Goal: Task Accomplishment & Management: Manage account settings

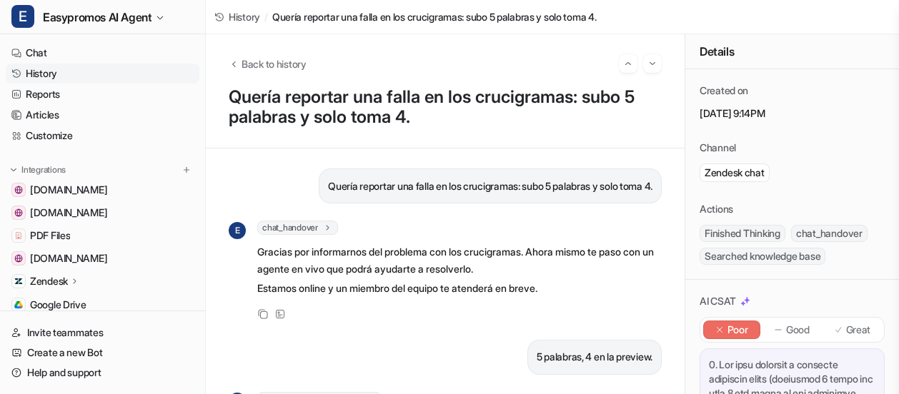
scroll to position [452, 0]
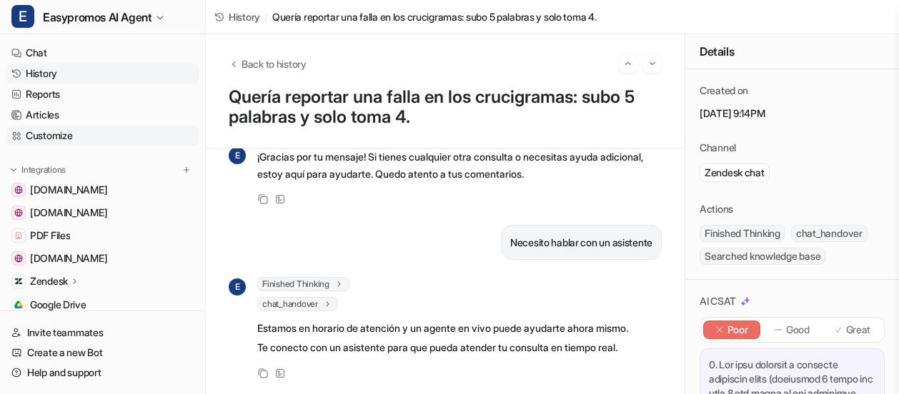
click at [38, 133] on link "Customize" at bounding box center [103, 136] width 194 height 20
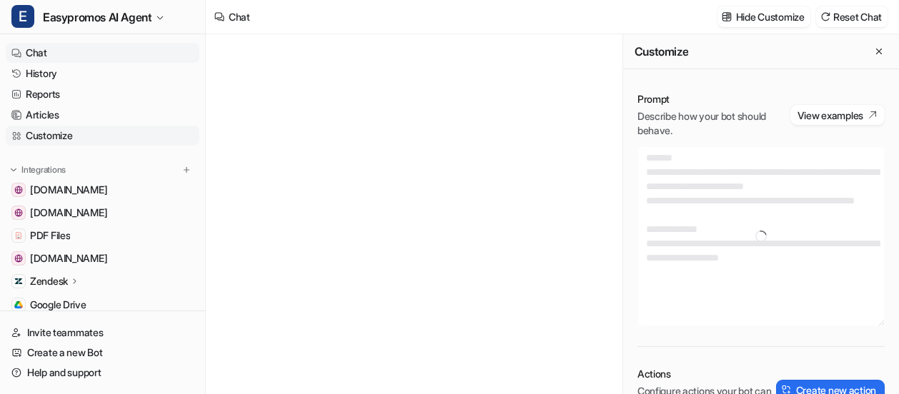
type textarea "**********"
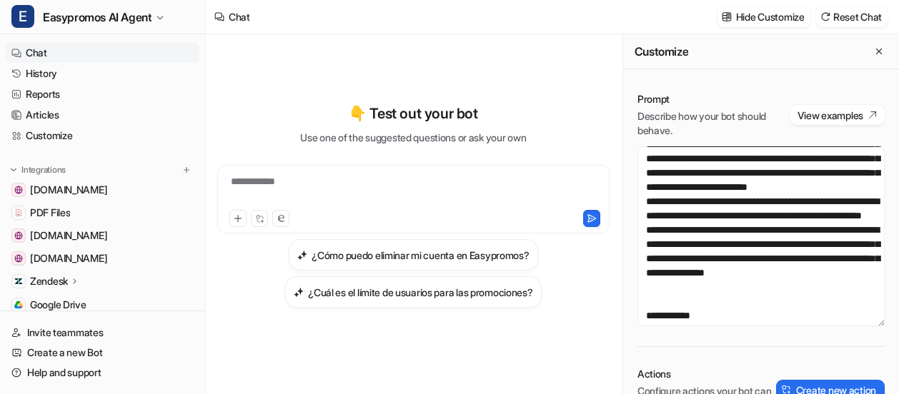
scroll to position [230, 0]
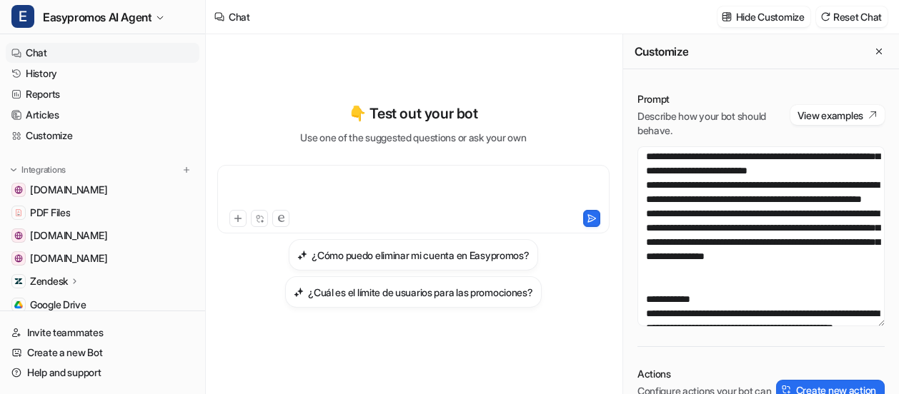
click at [369, 194] on div at bounding box center [413, 190] width 385 height 33
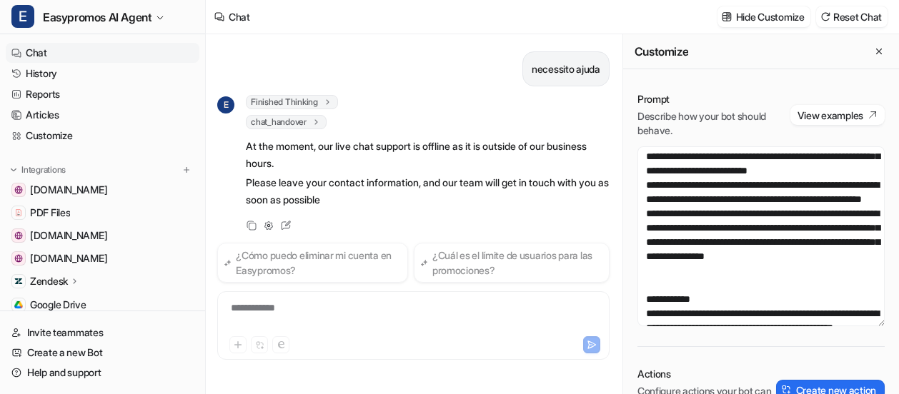
scroll to position [8, 0]
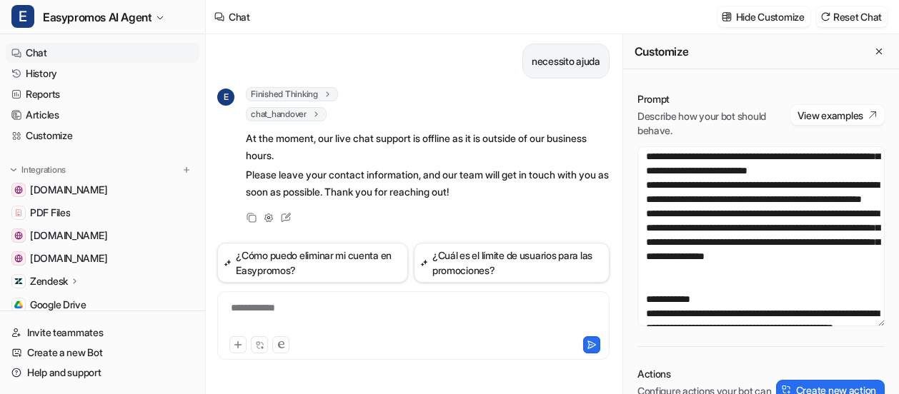
click at [309, 311] on div "**********" at bounding box center [413, 317] width 385 height 33
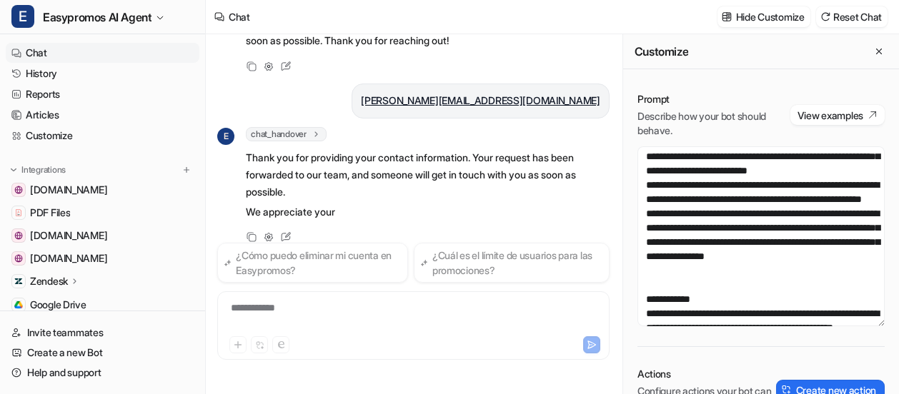
scroll to position [179, 0]
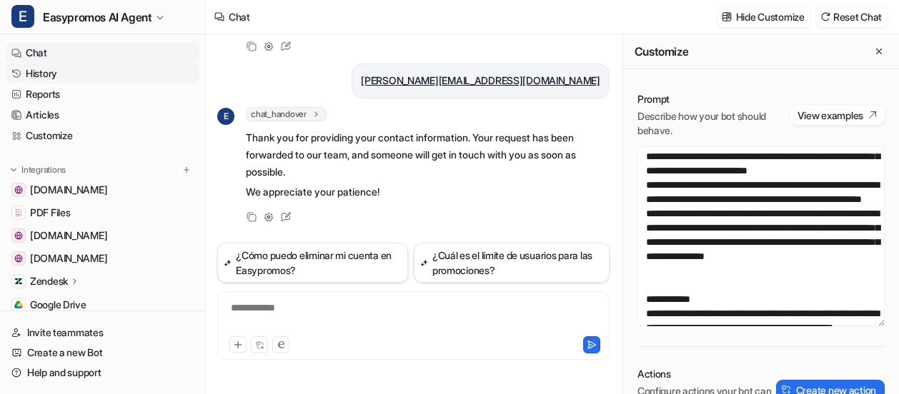
click at [46, 74] on link "History" at bounding box center [103, 74] width 194 height 20
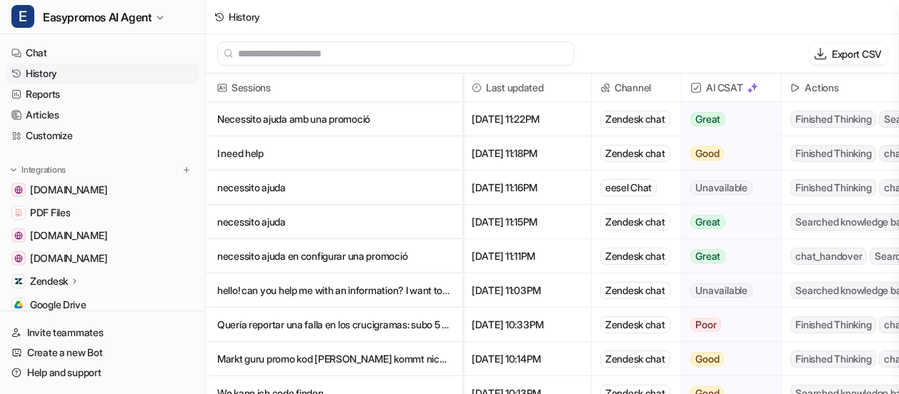
click at [74, 278] on icon at bounding box center [75, 281] width 10 height 11
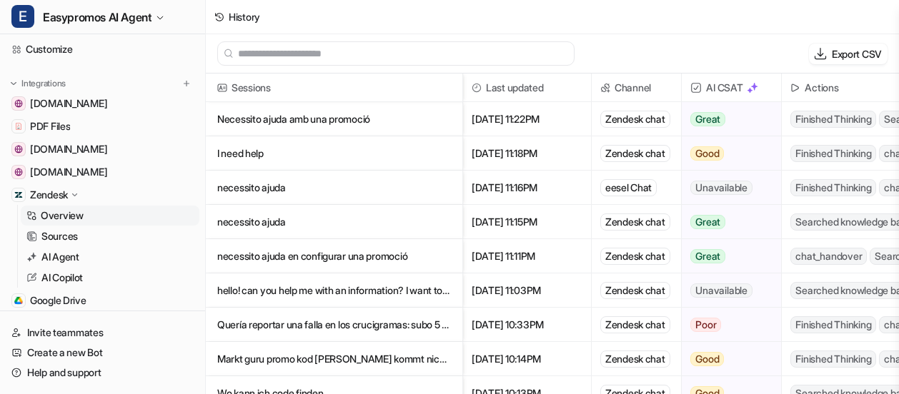
scroll to position [119, 0]
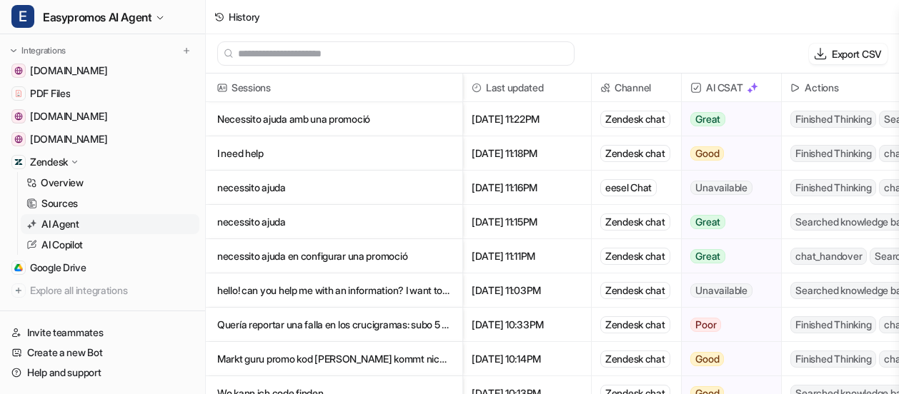
click at [64, 222] on p "AI Agent" at bounding box center [60, 224] width 38 height 14
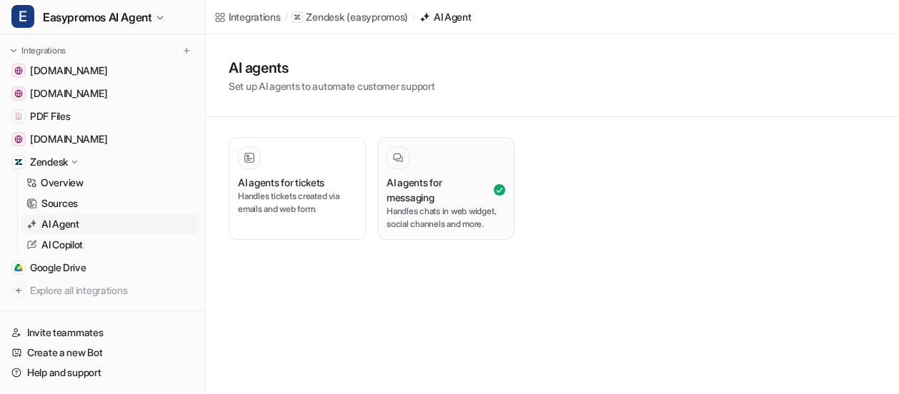
click at [440, 180] on h3 "AI agents for messaging" at bounding box center [439, 190] width 104 height 30
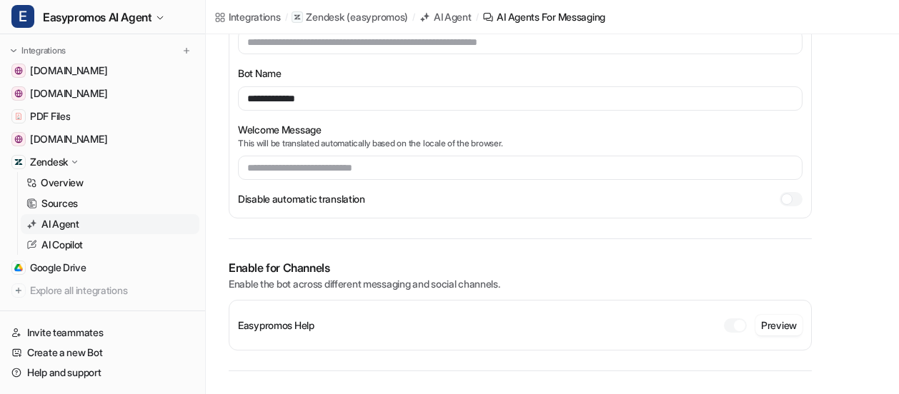
scroll to position [326, 0]
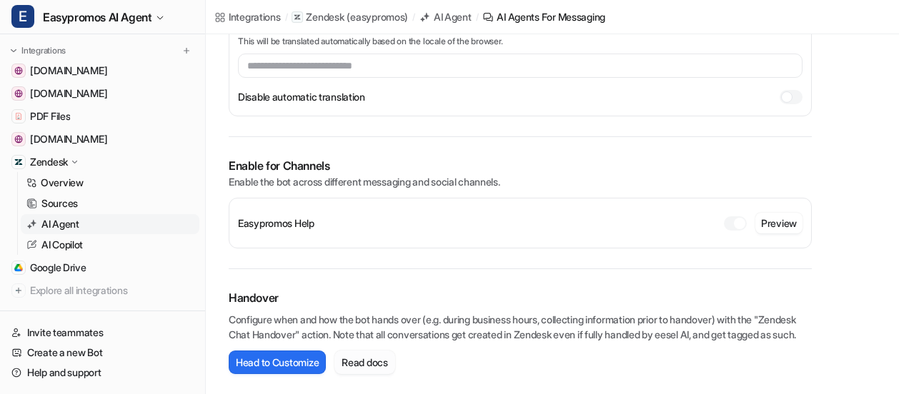
click at [376, 357] on button "Read docs" at bounding box center [364, 363] width 60 height 24
click at [300, 362] on button "Head to Customize" at bounding box center [277, 363] width 97 height 24
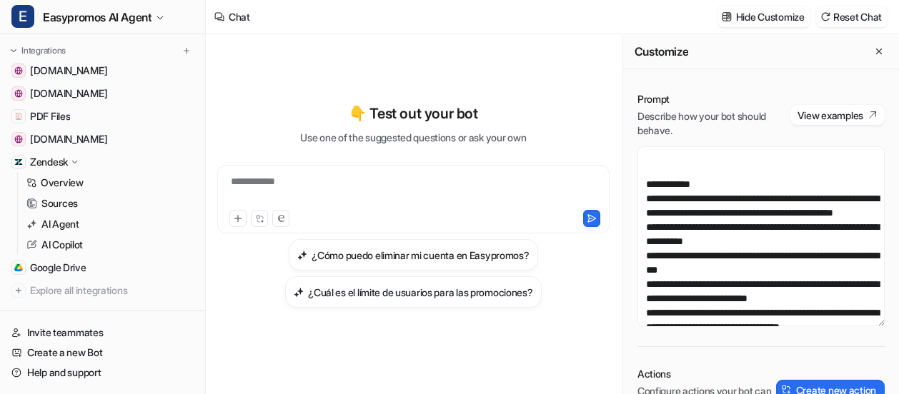
scroll to position [322, 0]
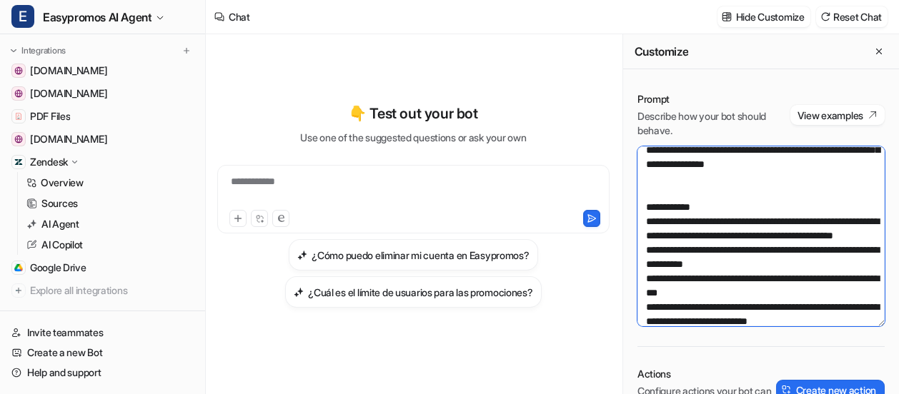
click at [819, 205] on textarea at bounding box center [760, 237] width 247 height 180
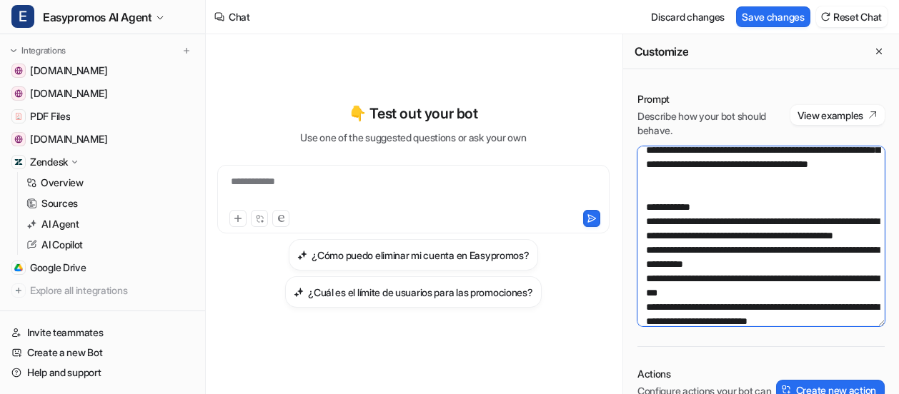
paste textarea "**********"
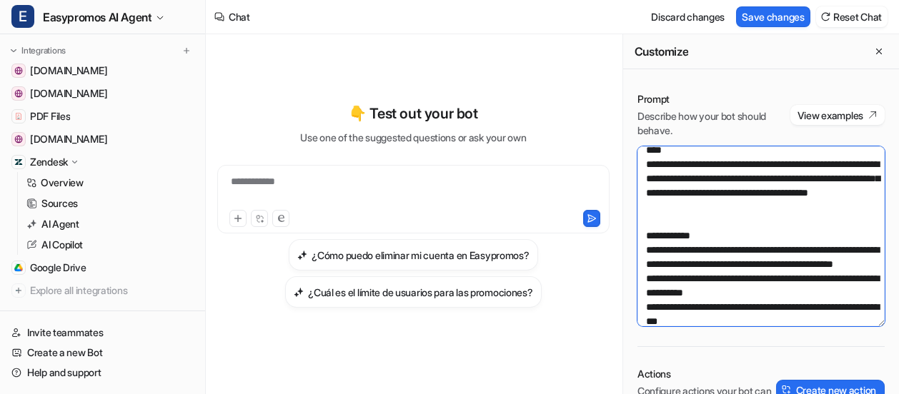
click at [824, 208] on textarea at bounding box center [760, 237] width 247 height 180
click at [693, 233] on textarea at bounding box center [760, 237] width 247 height 180
click at [819, 209] on textarea at bounding box center [760, 237] width 247 height 180
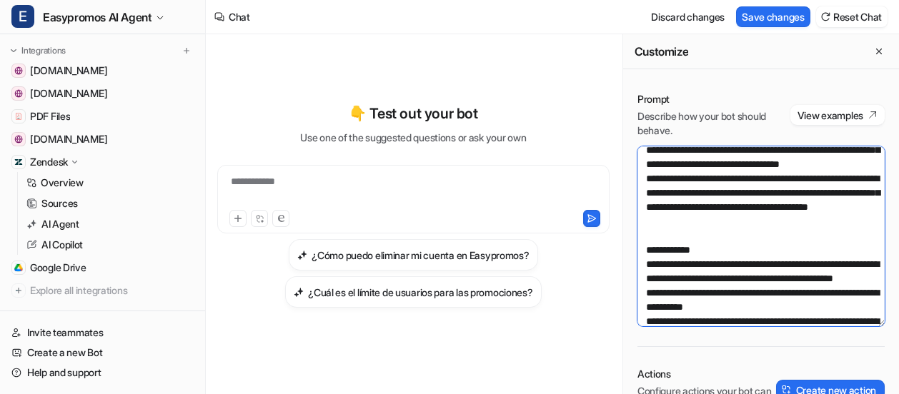
click at [822, 250] on textarea at bounding box center [760, 237] width 247 height 180
click at [702, 262] on textarea at bounding box center [760, 237] width 247 height 180
click at [858, 263] on textarea at bounding box center [760, 237] width 247 height 180
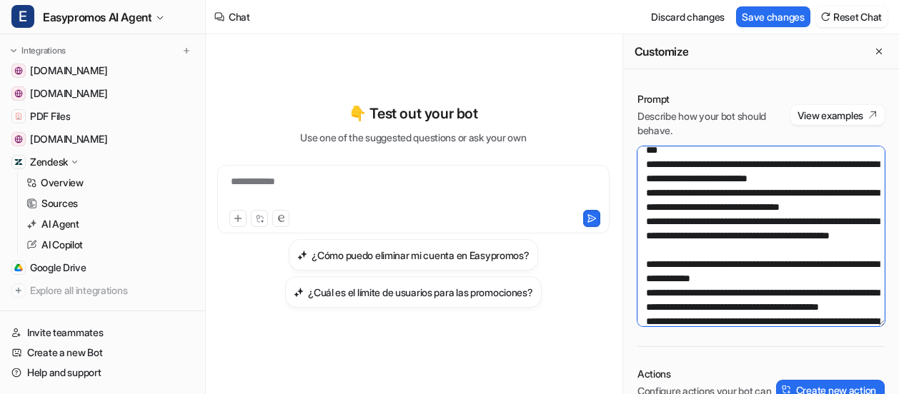
scroll to position [350, 0]
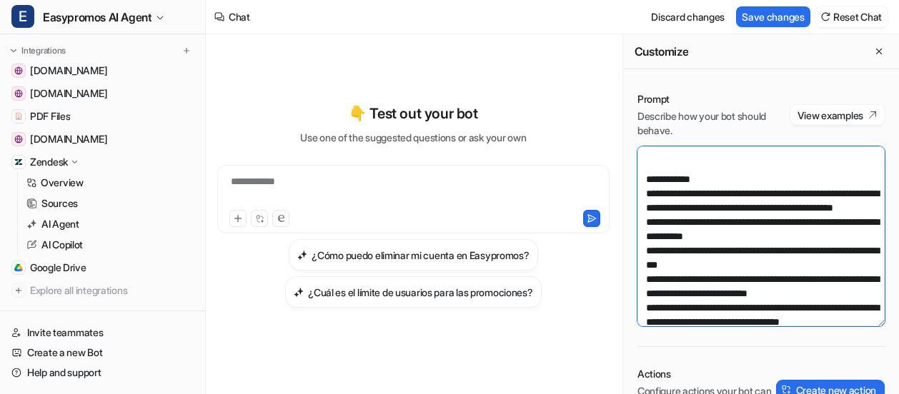
paste textarea "**********"
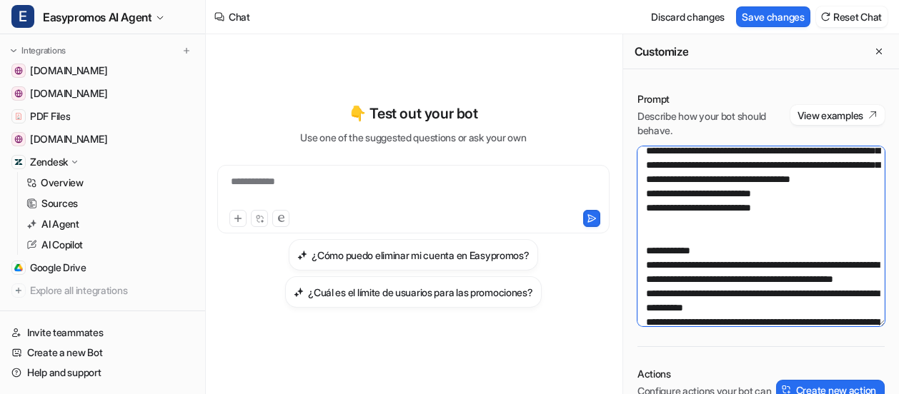
scroll to position [352, 0]
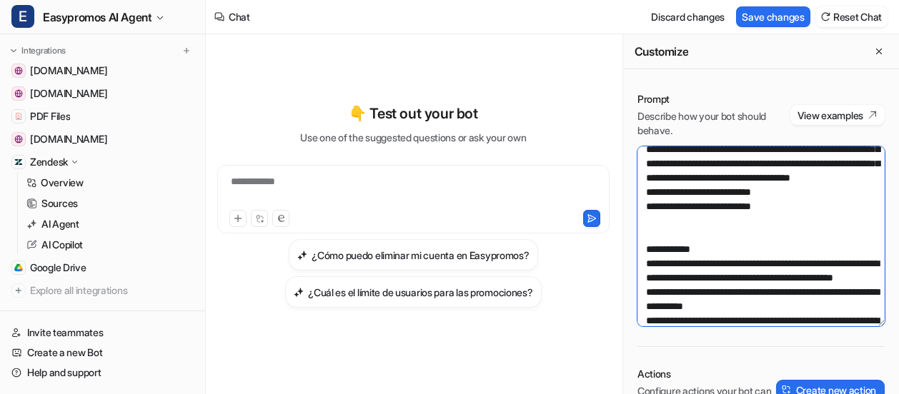
click at [652, 251] on textarea at bounding box center [760, 237] width 247 height 180
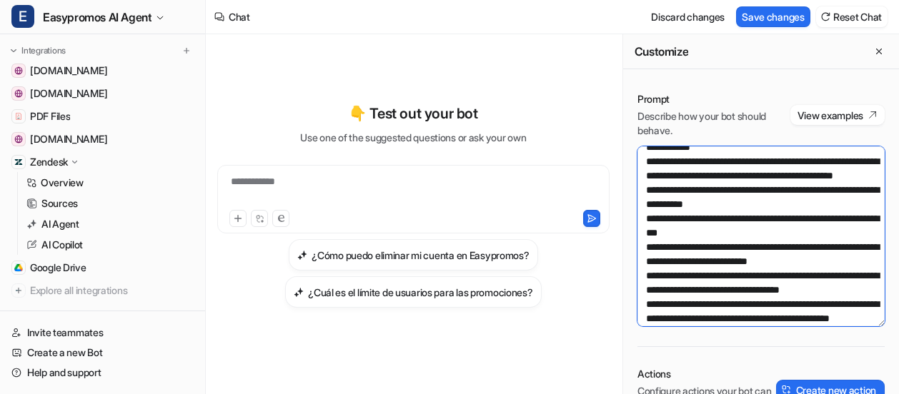
scroll to position [3, 0]
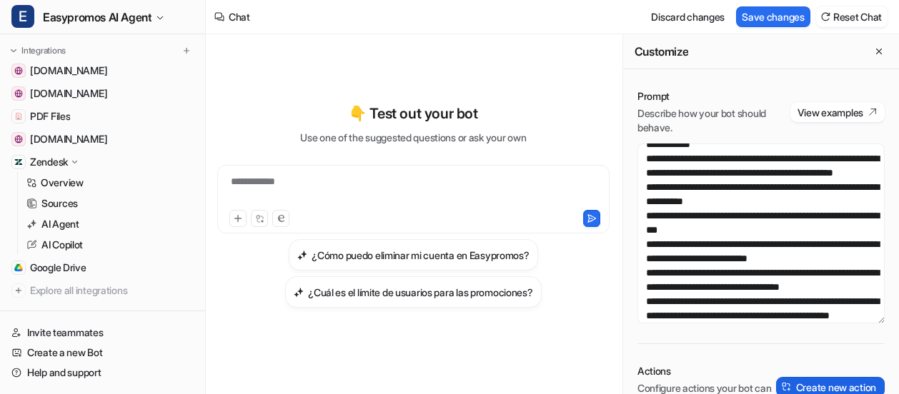
click at [853, 383] on button "Create new action" at bounding box center [830, 387] width 109 height 20
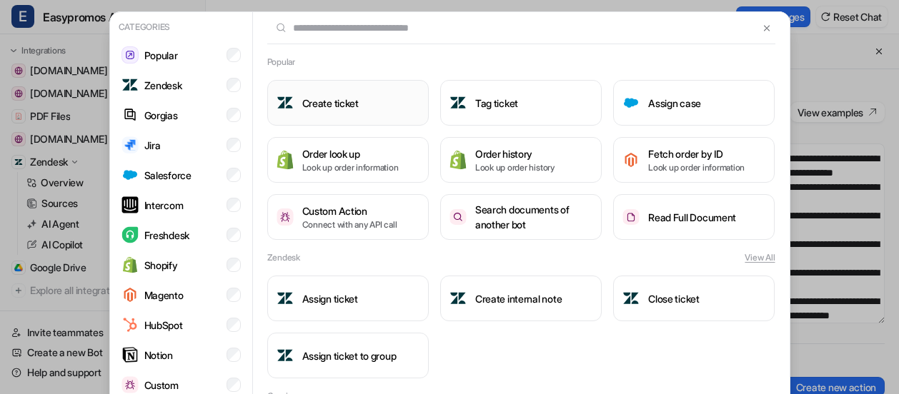
click at [317, 99] on h3 "Create ticket" at bounding box center [330, 103] width 56 height 15
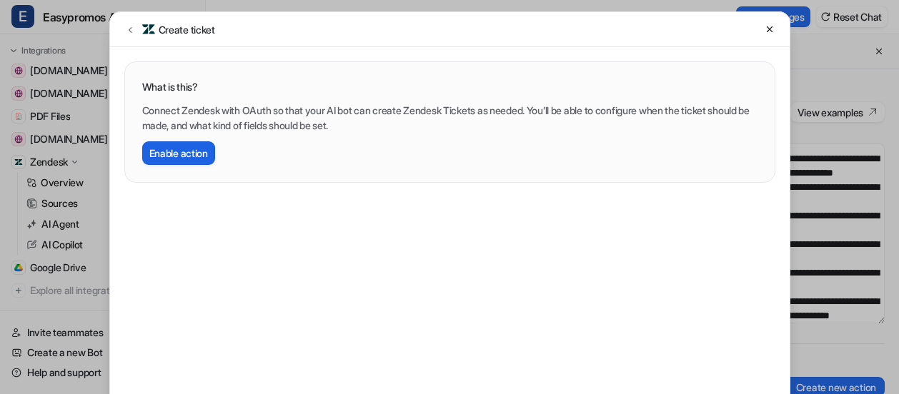
click at [193, 153] on button "Enable action" at bounding box center [178, 153] width 73 height 24
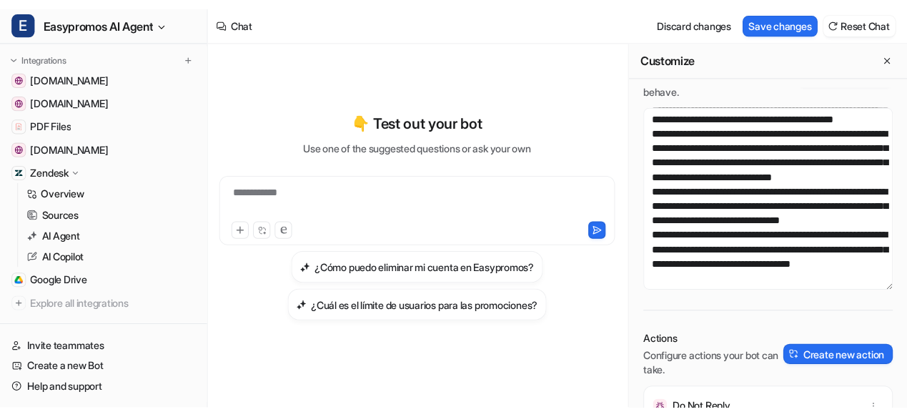
scroll to position [156, 0]
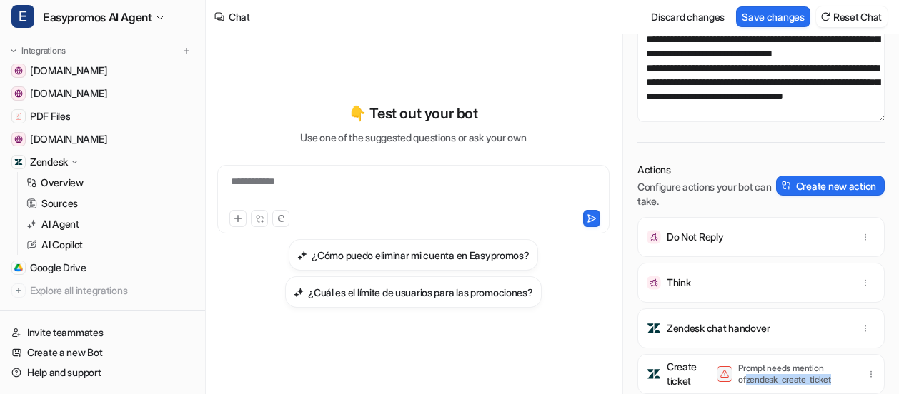
drag, startPoint x: 738, startPoint y: 381, endPoint x: 845, endPoint y: 379, distance: 107.2
click at [845, 379] on p "Prompt needs mention of zendesk_create_ticket" at bounding box center [795, 374] width 114 height 23
copy p "zendesk_create_ticket"
click at [865, 372] on button "button" at bounding box center [871, 374] width 20 height 20
click at [872, 372] on icon "button" at bounding box center [871, 374] width 10 height 10
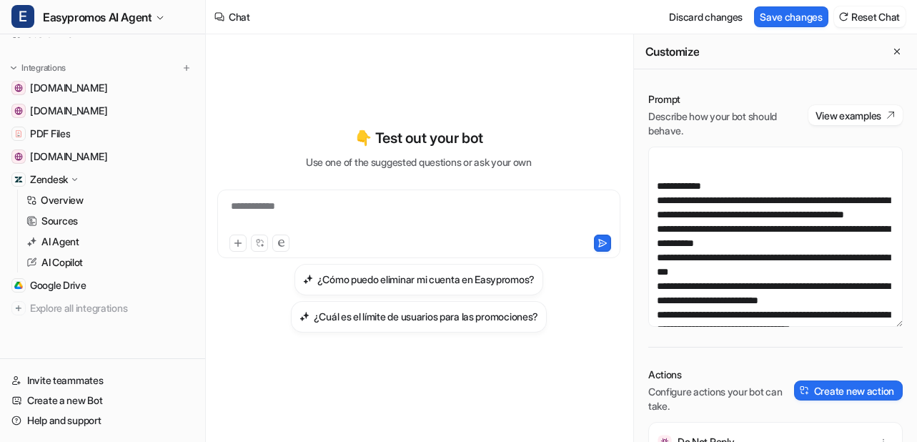
scroll to position [411, 0]
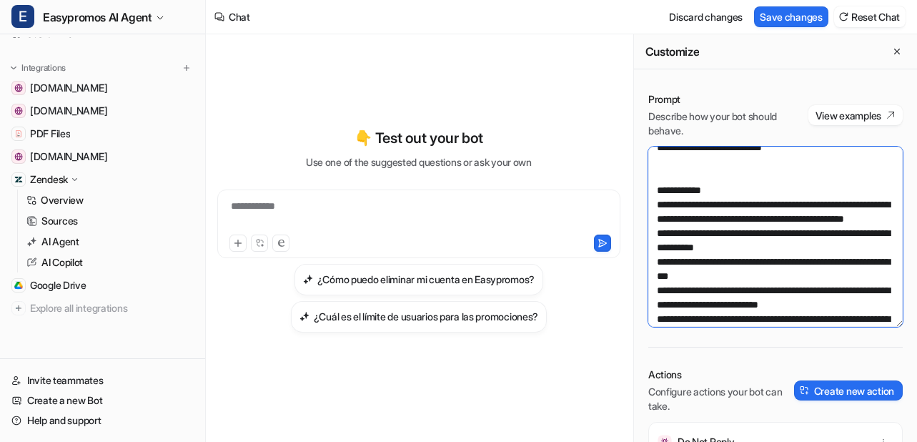
drag, startPoint x: 660, startPoint y: 192, endPoint x: 771, endPoint y: 188, distance: 111.6
click at [771, 188] on textarea at bounding box center [775, 237] width 254 height 180
paste textarea
click at [766, 187] on textarea at bounding box center [775, 237] width 254 height 180
click at [662, 192] on textarea at bounding box center [775, 237] width 254 height 180
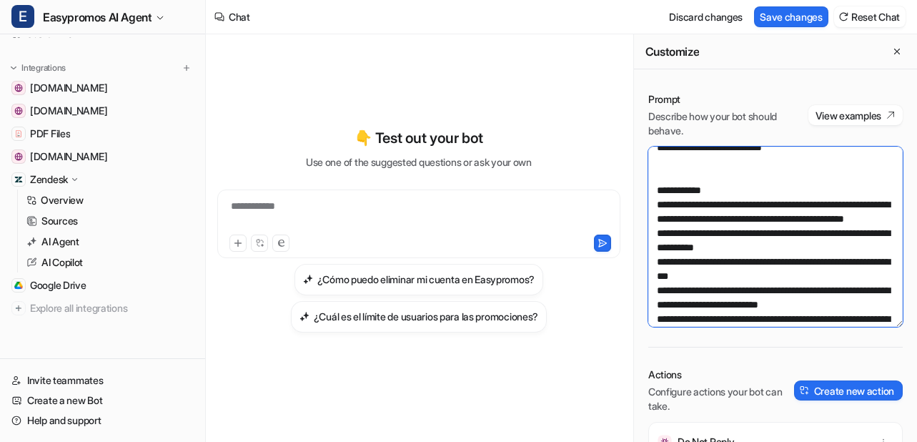
drag, startPoint x: 781, startPoint y: 192, endPoint x: 895, endPoint y: 214, distance: 115.8
click at [895, 214] on textarea at bounding box center [775, 237] width 254 height 180
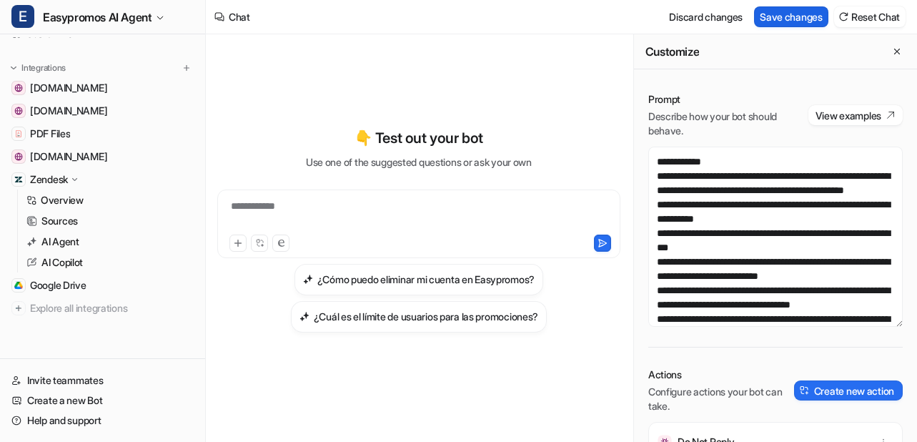
click at [777, 23] on button "Save changes" at bounding box center [791, 16] width 74 height 21
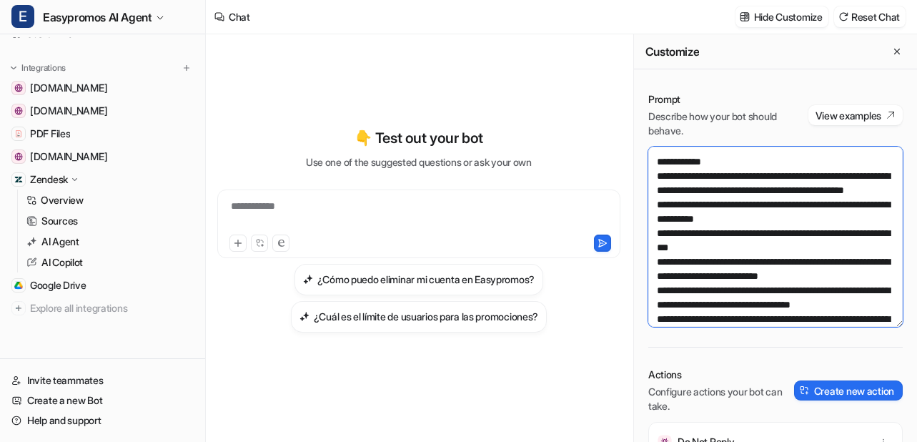
click at [810, 240] on textarea at bounding box center [775, 237] width 254 height 180
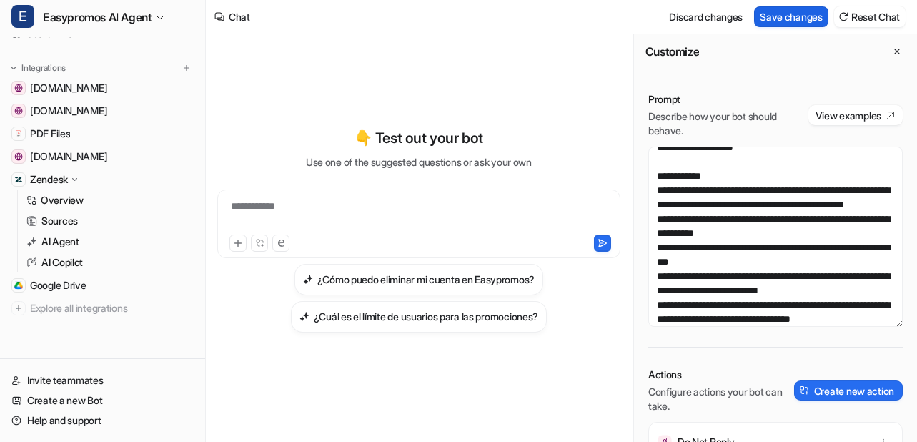
click at [791, 14] on button "Save changes" at bounding box center [791, 16] width 74 height 21
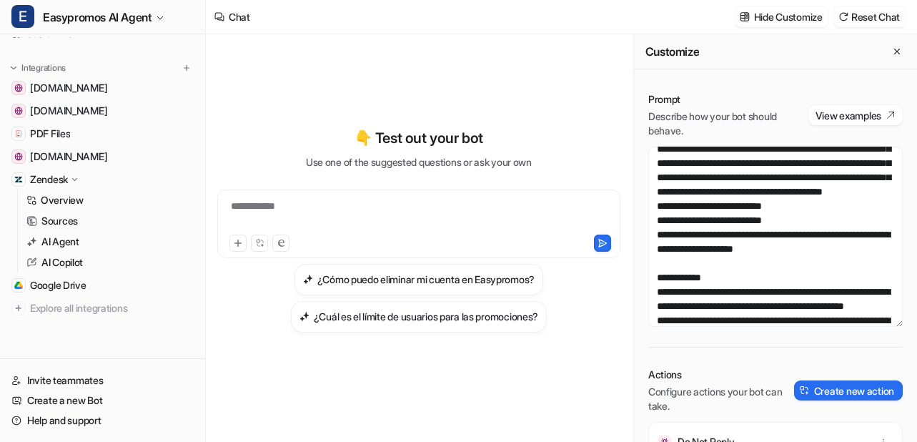
scroll to position [307, 0]
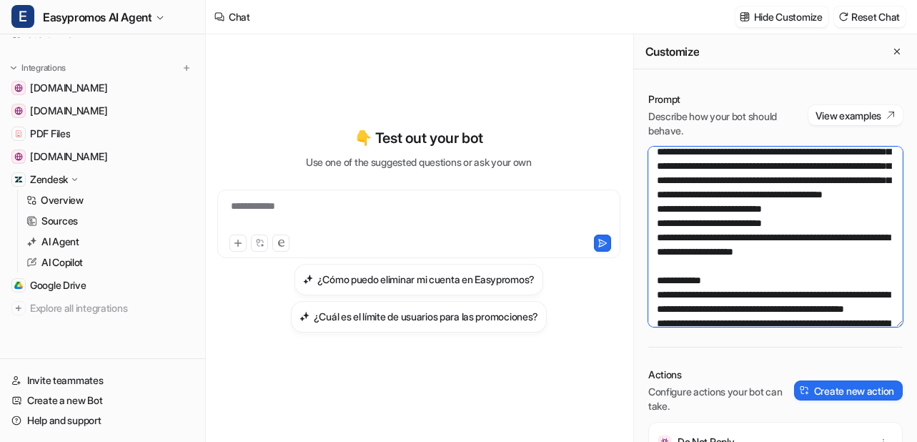
click at [730, 237] on textarea at bounding box center [775, 237] width 254 height 180
click at [687, 252] on textarea at bounding box center [775, 237] width 254 height 180
click at [825, 248] on textarea at bounding box center [775, 237] width 254 height 180
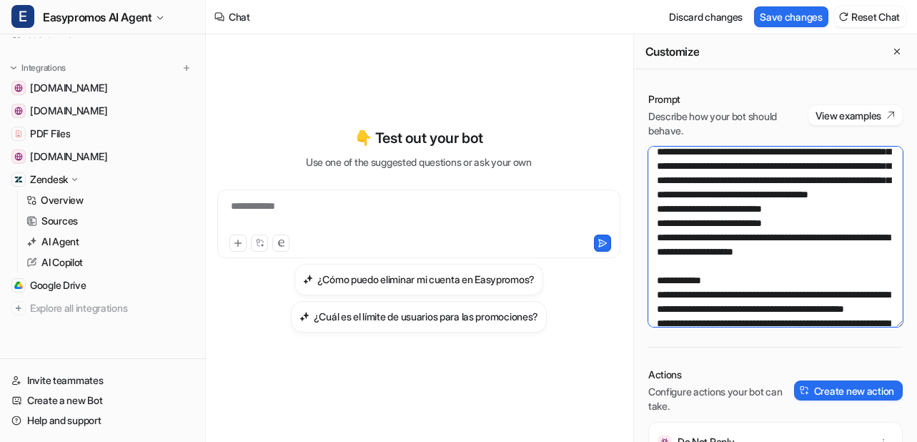
click at [825, 248] on textarea at bounding box center [775, 237] width 254 height 180
click at [700, 276] on textarea at bounding box center [775, 237] width 254 height 180
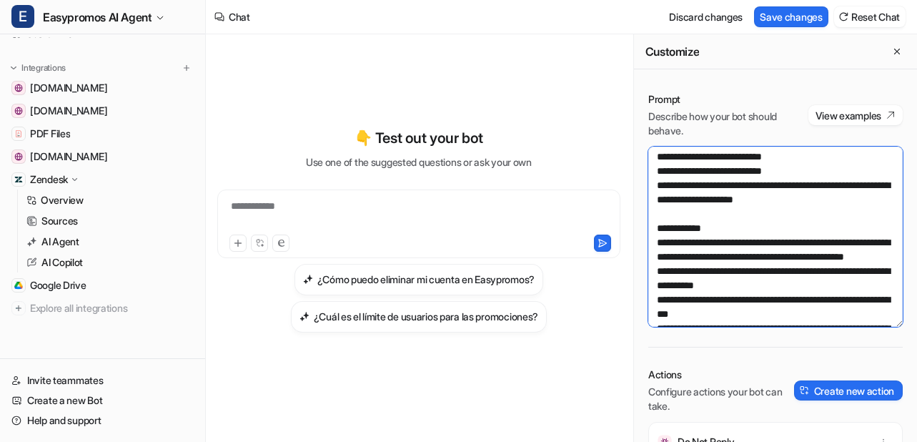
scroll to position [385, 0]
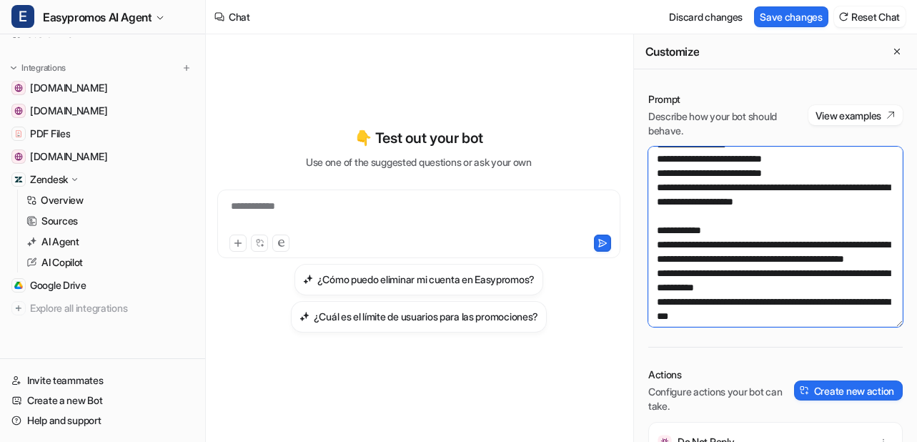
click at [784, 227] on textarea at bounding box center [775, 237] width 254 height 180
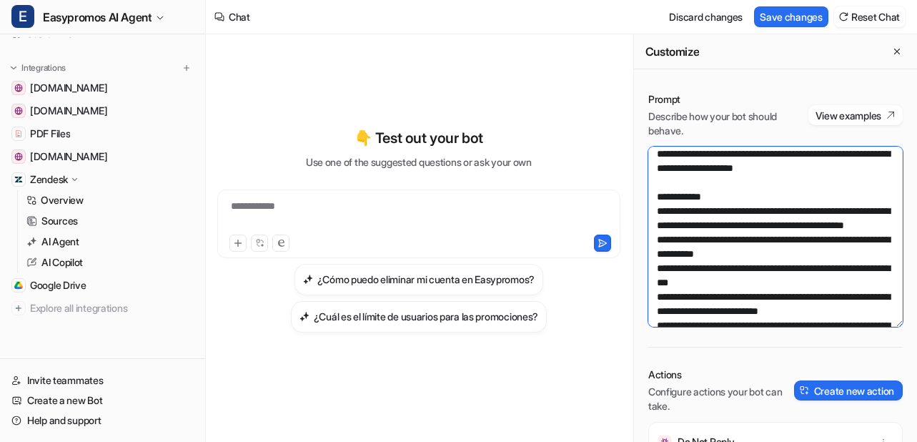
scroll to position [425, 0]
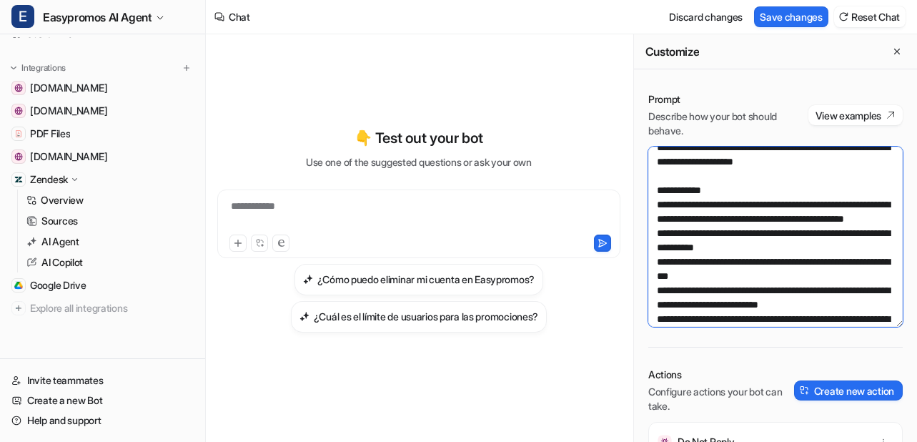
drag, startPoint x: 835, startPoint y: 277, endPoint x: 647, endPoint y: 264, distance: 188.4
click at [648, 264] on textarea at bounding box center [775, 237] width 254 height 180
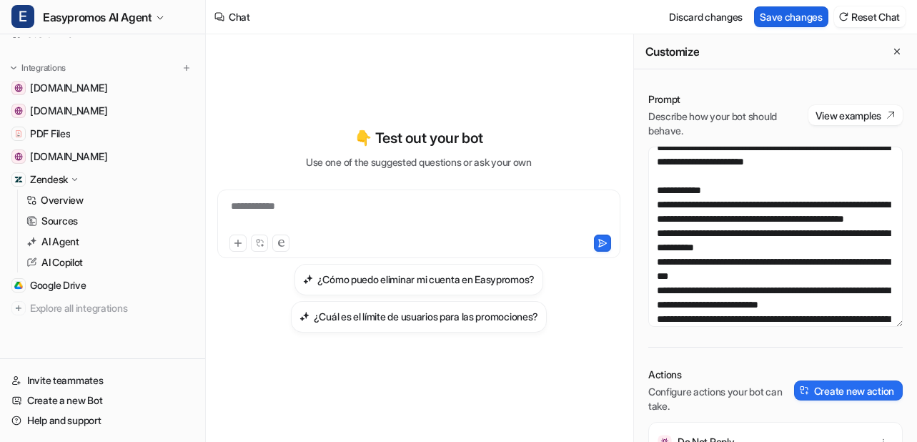
click at [776, 14] on button "Save changes" at bounding box center [791, 16] width 74 height 21
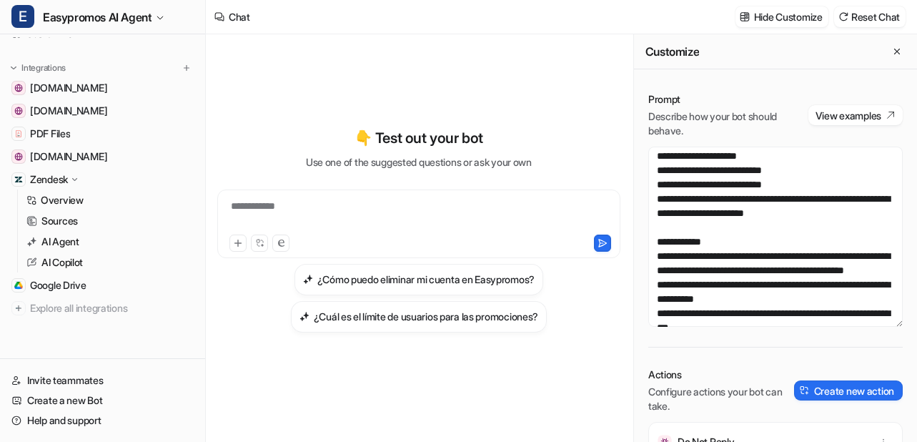
scroll to position [313, 0]
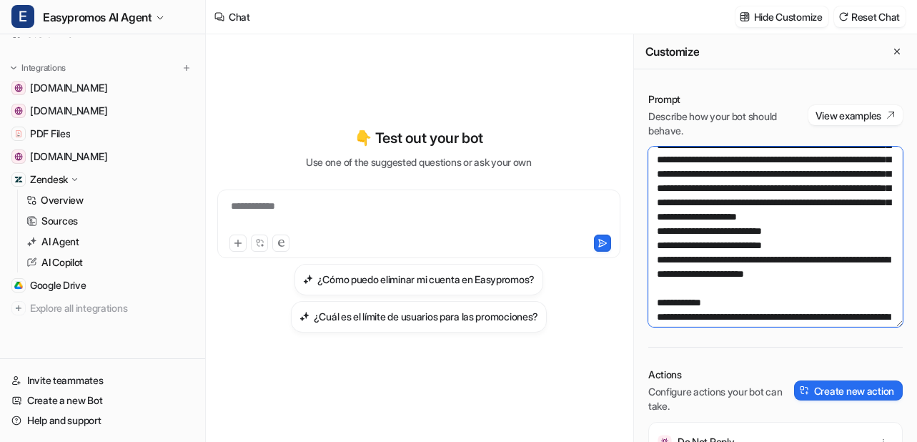
click at [679, 245] on textarea at bounding box center [775, 237] width 254 height 180
click at [744, 272] on textarea at bounding box center [775, 237] width 254 height 180
drag, startPoint x: 699, startPoint y: 274, endPoint x: 678, endPoint y: 248, distance: 33.6
click at [678, 248] on textarea at bounding box center [775, 237] width 254 height 180
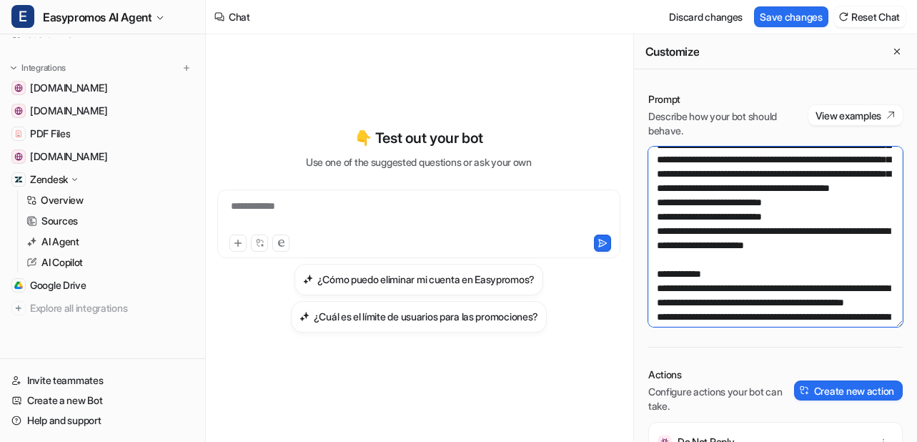
click at [803, 248] on textarea at bounding box center [775, 237] width 254 height 180
click at [885, 259] on textarea at bounding box center [775, 237] width 254 height 180
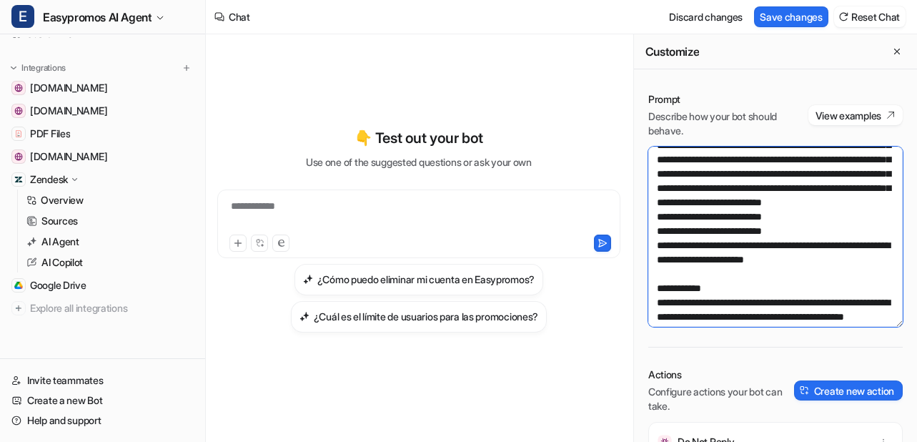
click at [772, 287] on textarea at bounding box center [775, 237] width 254 height 180
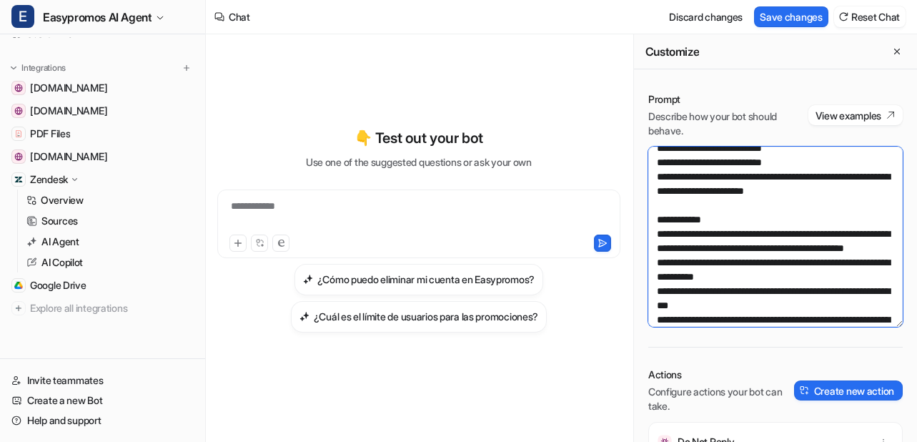
scroll to position [386, 0]
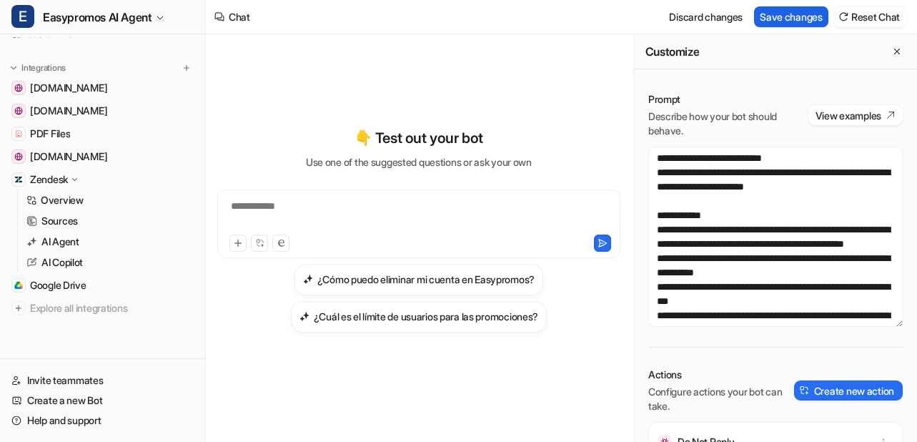
click at [785, 14] on button "Save changes" at bounding box center [791, 16] width 74 height 21
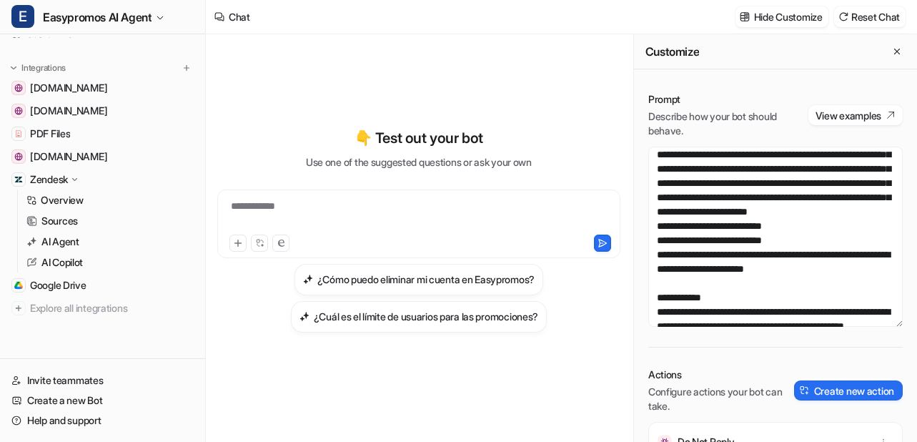
scroll to position [304, 0]
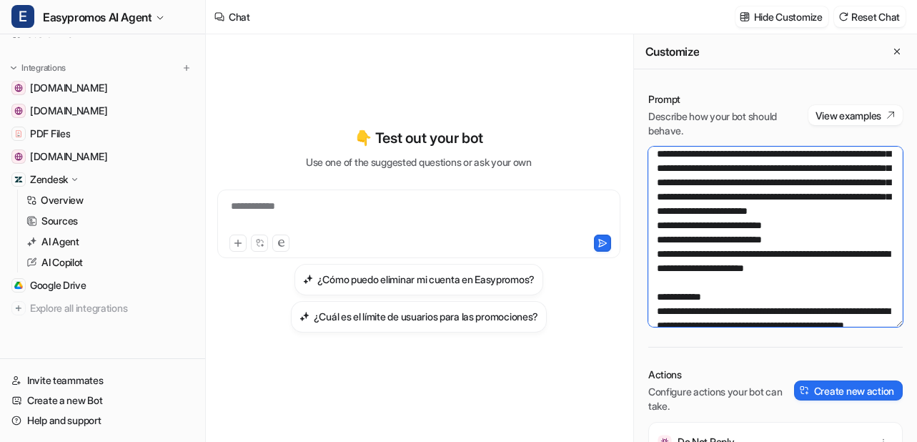
click at [828, 223] on textarea at bounding box center [775, 237] width 254 height 180
click at [661, 243] on textarea at bounding box center [775, 237] width 254 height 180
click at [664, 237] on textarea at bounding box center [775, 237] width 254 height 180
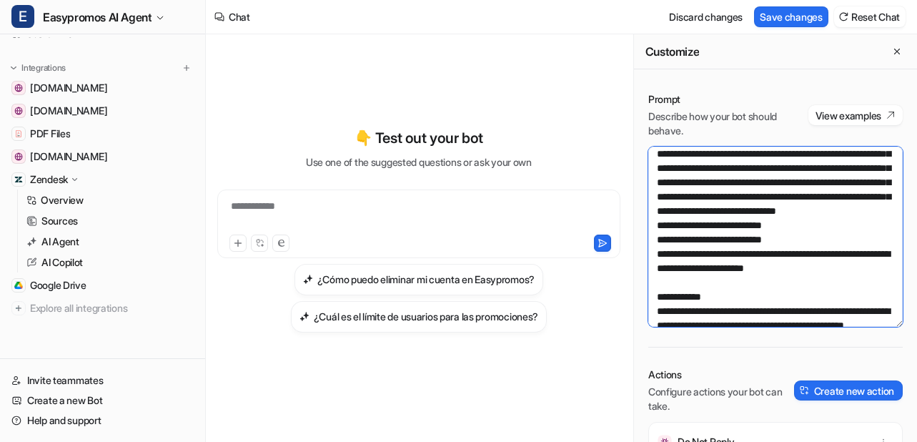
click at [746, 242] on textarea at bounding box center [775, 237] width 254 height 180
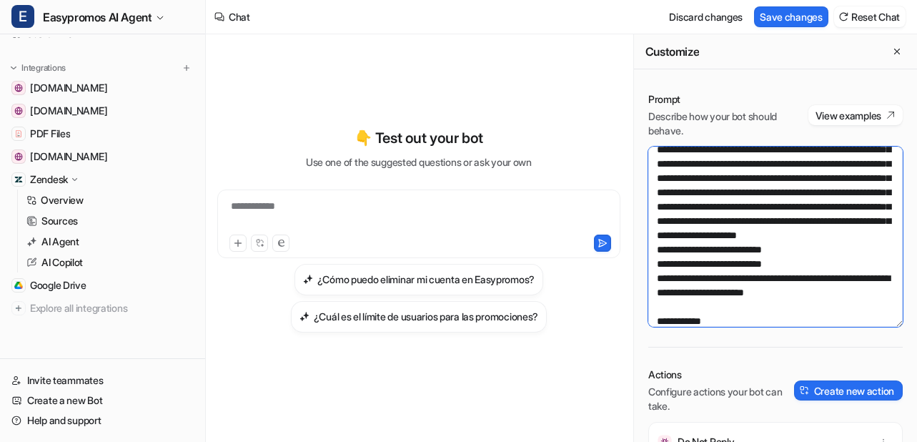
scroll to position [407, 0]
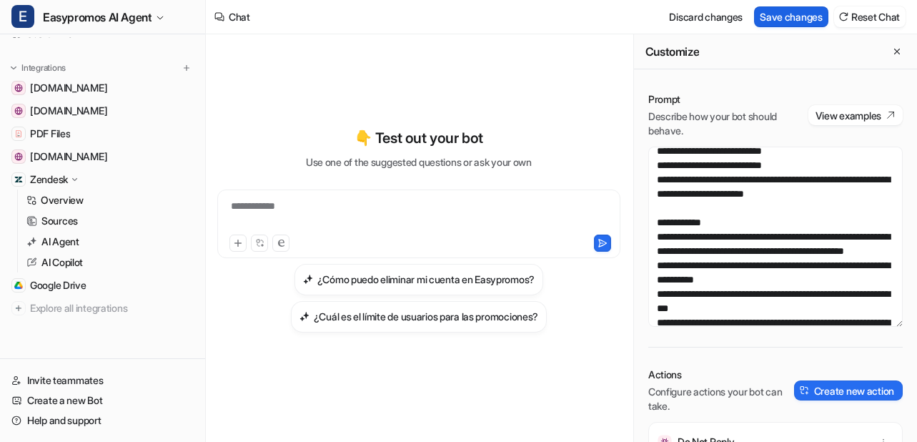
click at [784, 9] on button "Save changes" at bounding box center [791, 16] width 74 height 21
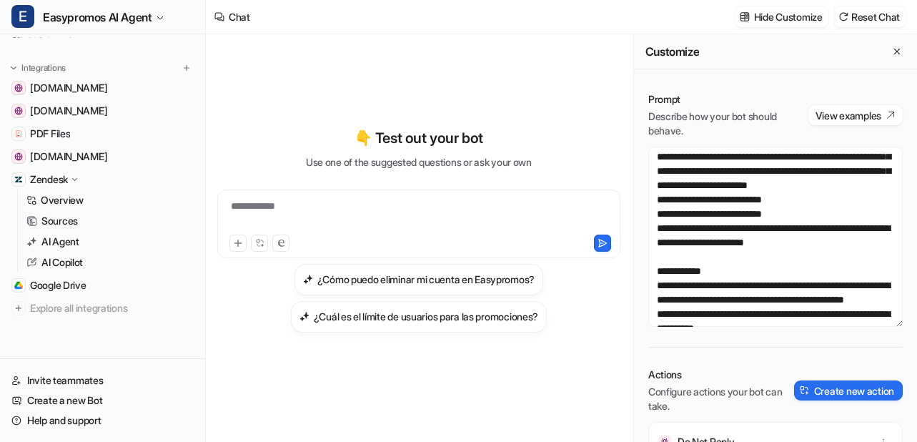
scroll to position [368, 0]
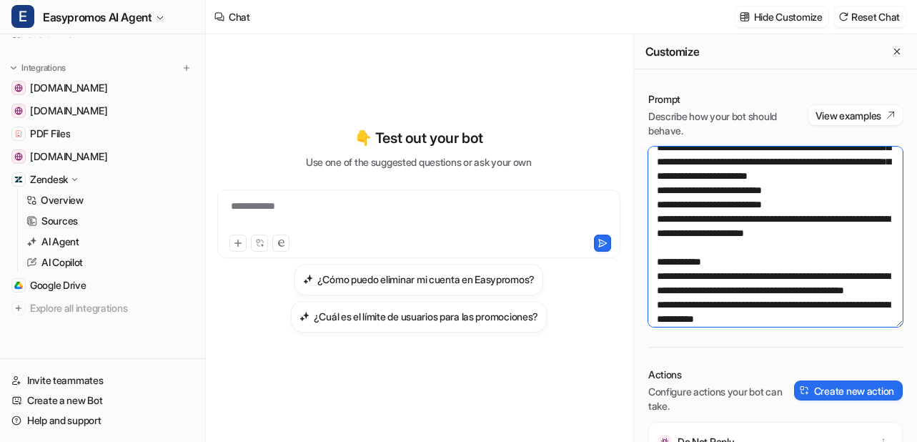
click at [767, 209] on textarea at bounding box center [775, 237] width 254 height 180
click at [863, 204] on textarea at bounding box center [775, 237] width 254 height 180
click at [663, 220] on textarea at bounding box center [775, 237] width 254 height 180
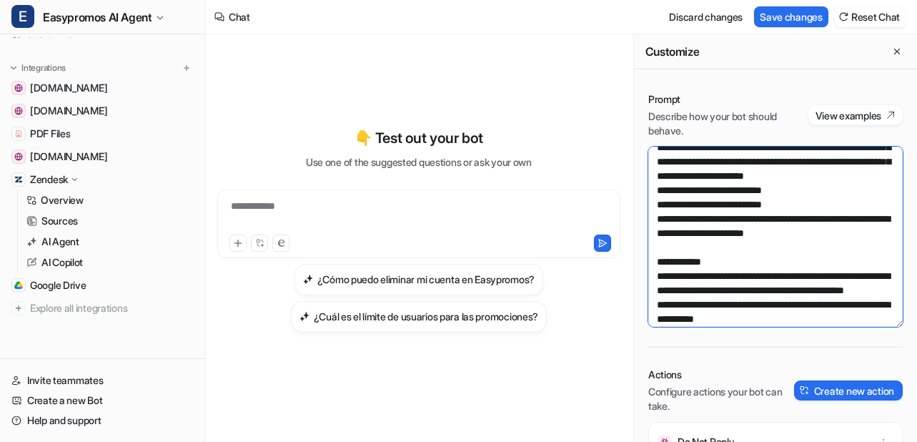
click at [663, 220] on textarea at bounding box center [775, 237] width 254 height 180
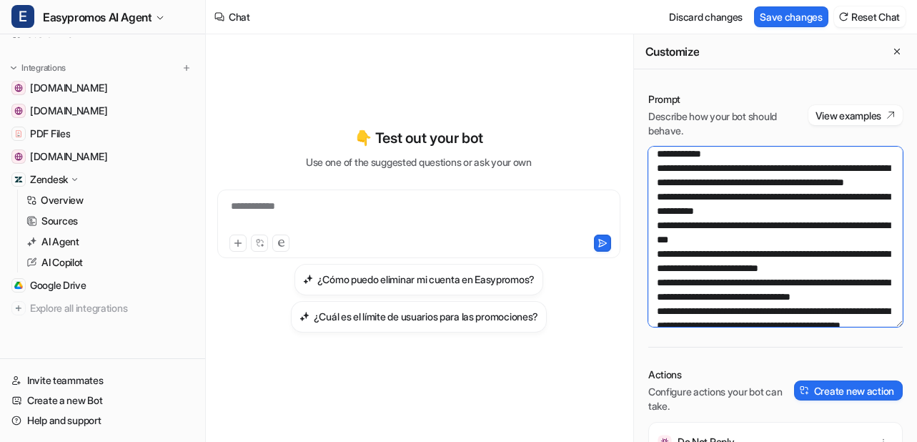
scroll to position [473, 0]
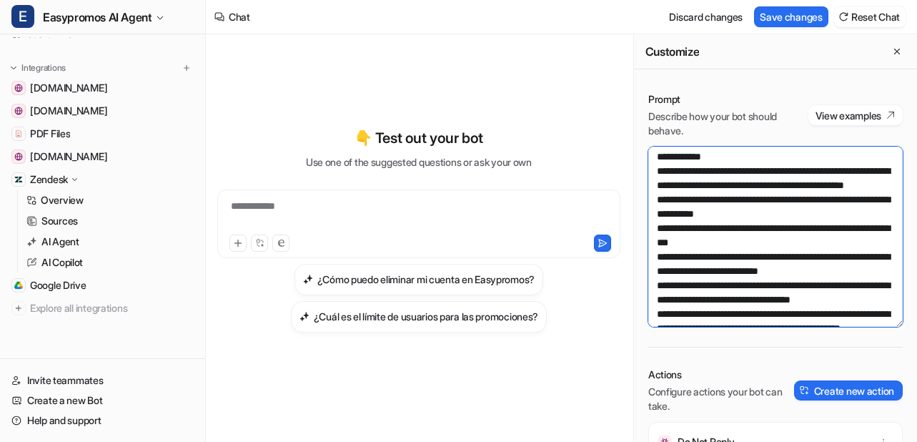
drag, startPoint x: 701, startPoint y: 173, endPoint x: 768, endPoint y: 171, distance: 66.5
click at [768, 171] on textarea at bounding box center [775, 237] width 254 height 180
drag, startPoint x: 657, startPoint y: 170, endPoint x: 759, endPoint y: 167, distance: 102.2
click at [759, 167] on textarea at bounding box center [775, 237] width 254 height 180
click at [743, 202] on textarea at bounding box center [775, 237] width 254 height 180
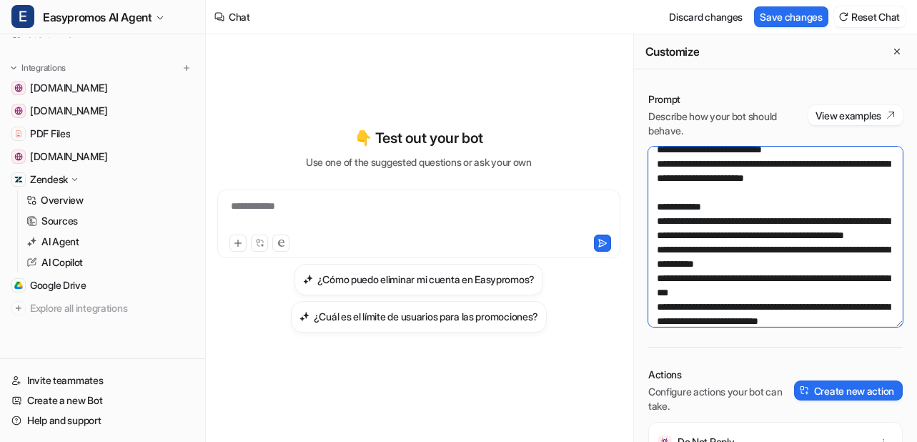
scroll to position [424, 0]
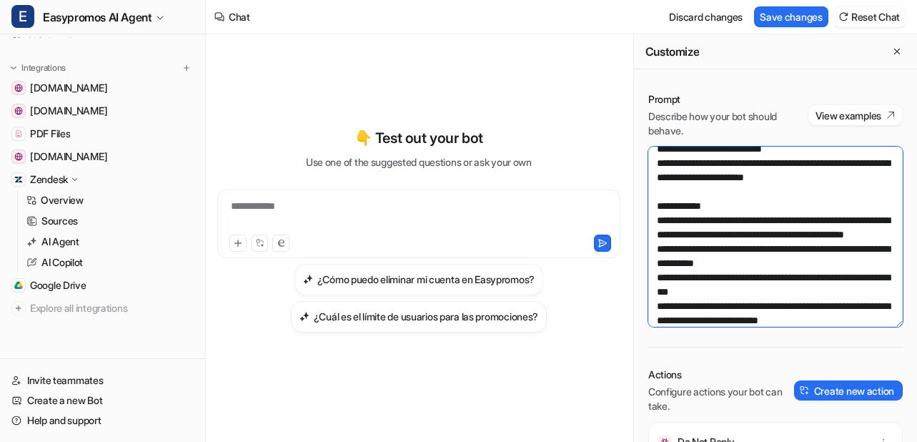
drag, startPoint x: 828, startPoint y: 162, endPoint x: 788, endPoint y: 214, distance: 65.3
click at [788, 214] on textarea at bounding box center [775, 237] width 254 height 180
paste textarea "**********"
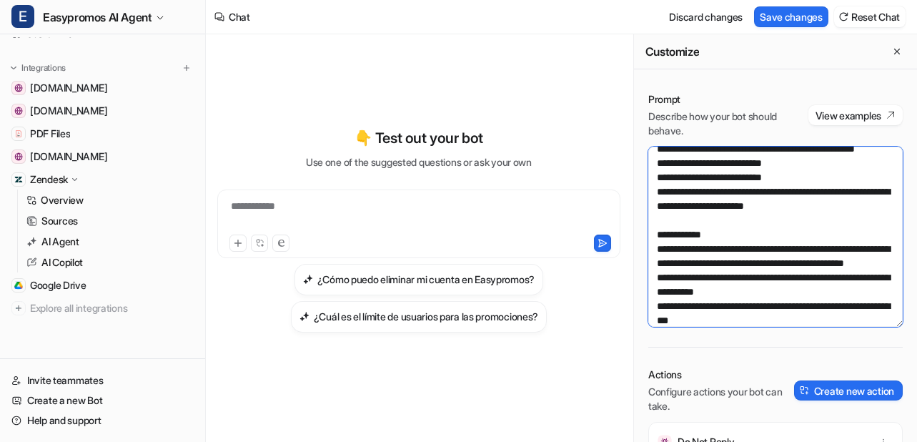
drag, startPoint x: 765, startPoint y: 234, endPoint x: 876, endPoint y: 245, distance: 112.0
click at [876, 246] on textarea at bounding box center [775, 237] width 254 height 180
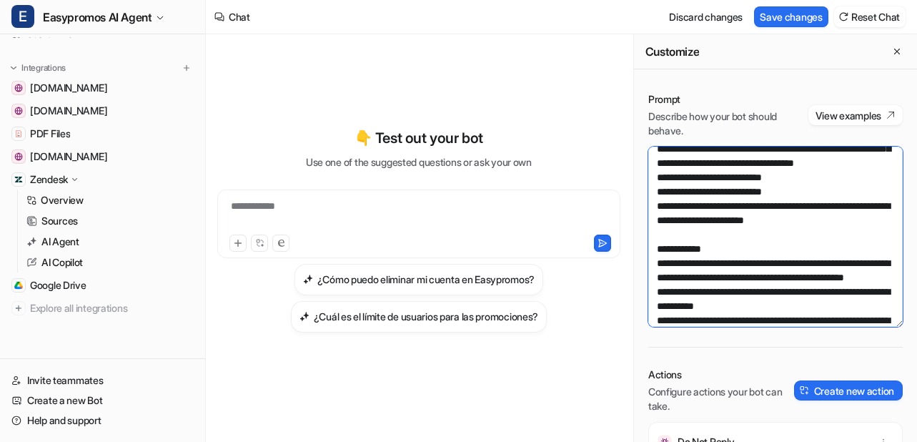
click at [676, 274] on textarea at bounding box center [775, 237] width 254 height 180
click at [775, 278] on textarea at bounding box center [775, 237] width 254 height 180
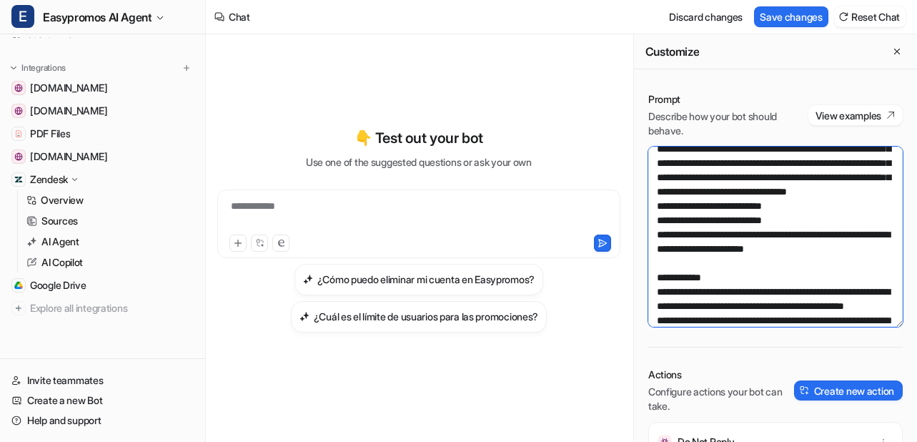
click at [835, 304] on textarea at bounding box center [775, 237] width 254 height 180
click at [667, 304] on textarea at bounding box center [775, 237] width 254 height 180
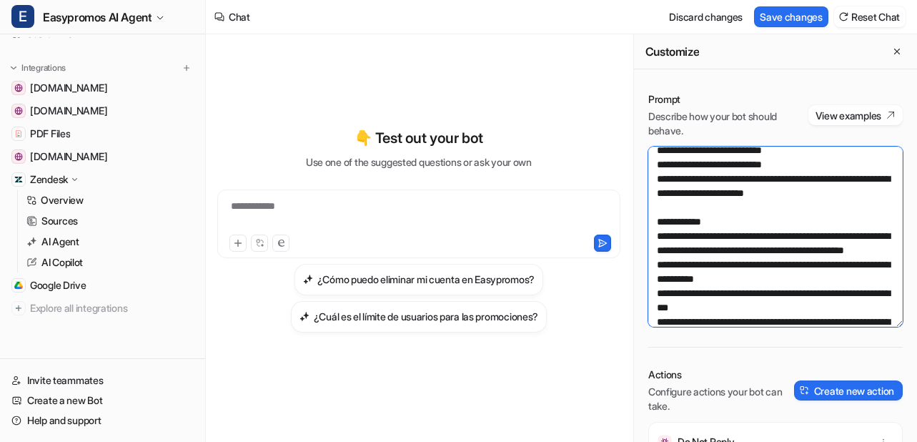
scroll to position [482, 0]
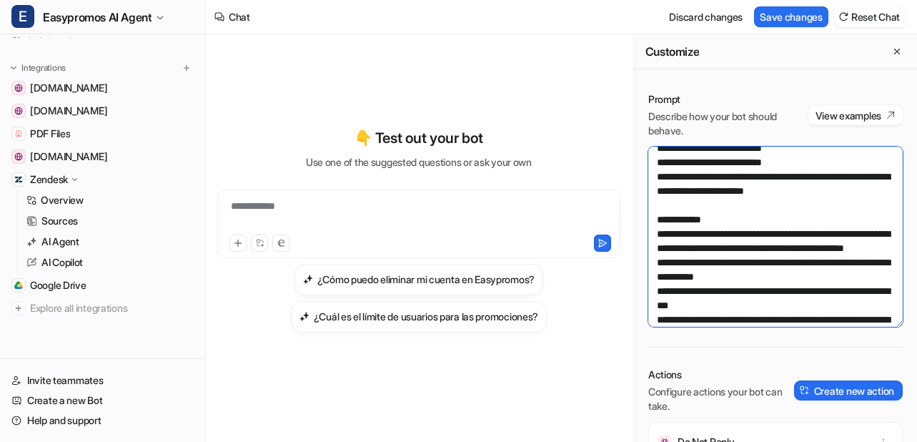
drag, startPoint x: 682, startPoint y: 262, endPoint x: 812, endPoint y: 260, distance: 129.4
click at [812, 260] on textarea at bounding box center [775, 237] width 254 height 180
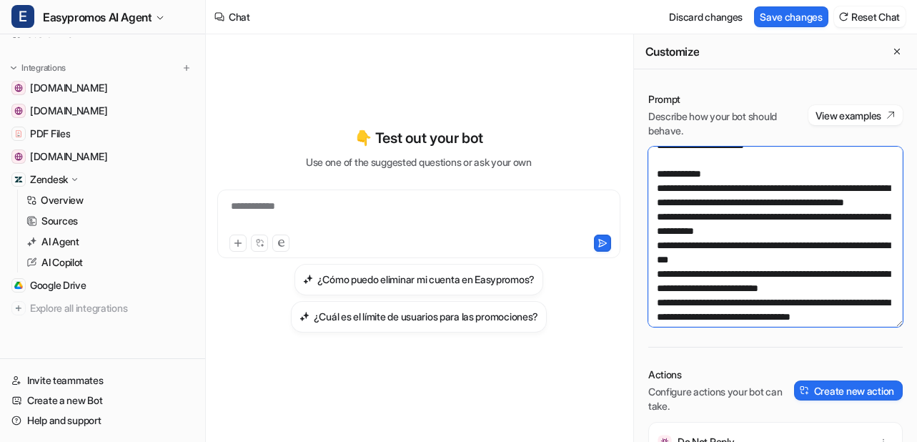
scroll to position [544, 0]
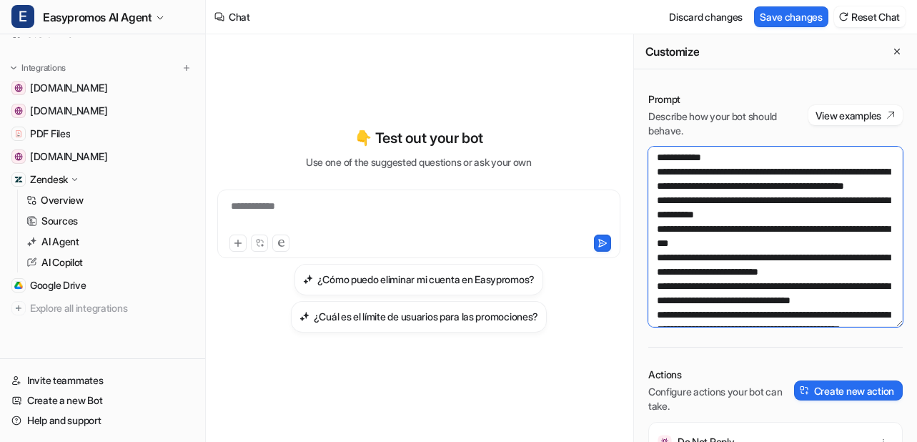
drag, startPoint x: 699, startPoint y: 244, endPoint x: 764, endPoint y: 243, distance: 65.0
click at [764, 243] on textarea at bounding box center [775, 237] width 254 height 180
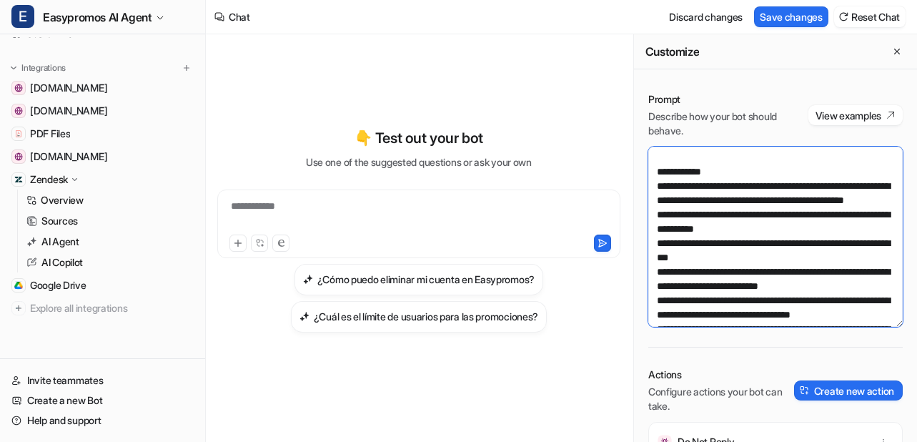
click at [820, 277] on textarea at bounding box center [775, 237] width 254 height 180
click at [731, 252] on textarea at bounding box center [775, 237] width 254 height 180
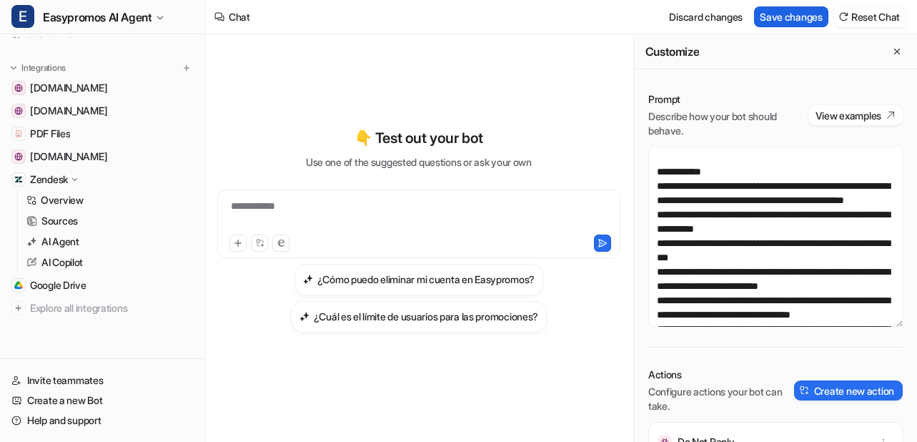
click at [775, 16] on button "Save changes" at bounding box center [791, 16] width 74 height 21
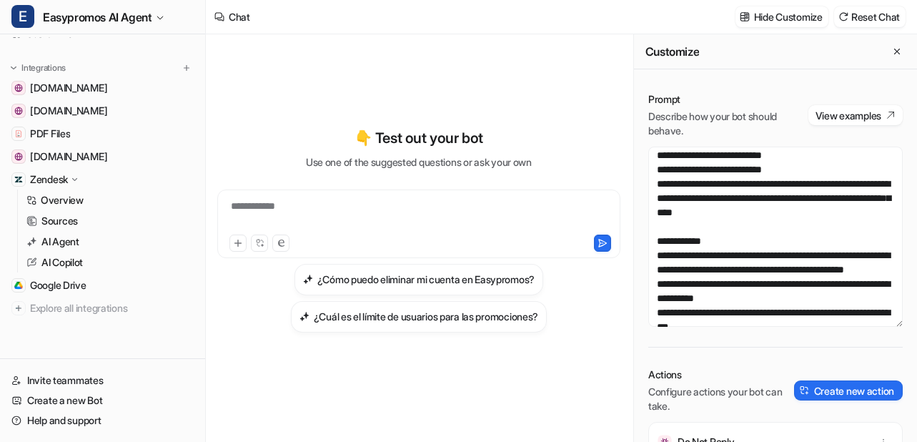
scroll to position [461, 0]
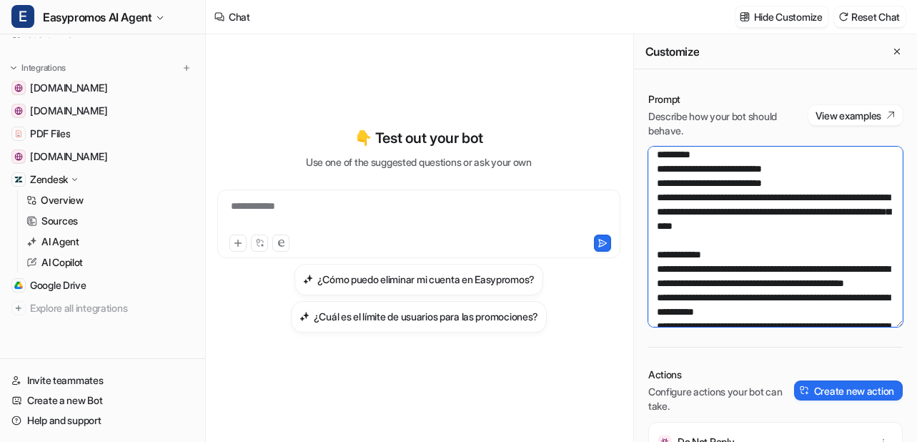
drag, startPoint x: 763, startPoint y: 194, endPoint x: 845, endPoint y: 200, distance: 82.4
click at [846, 201] on textarea at bounding box center [775, 237] width 254 height 180
click at [785, 230] on textarea at bounding box center [775, 237] width 254 height 180
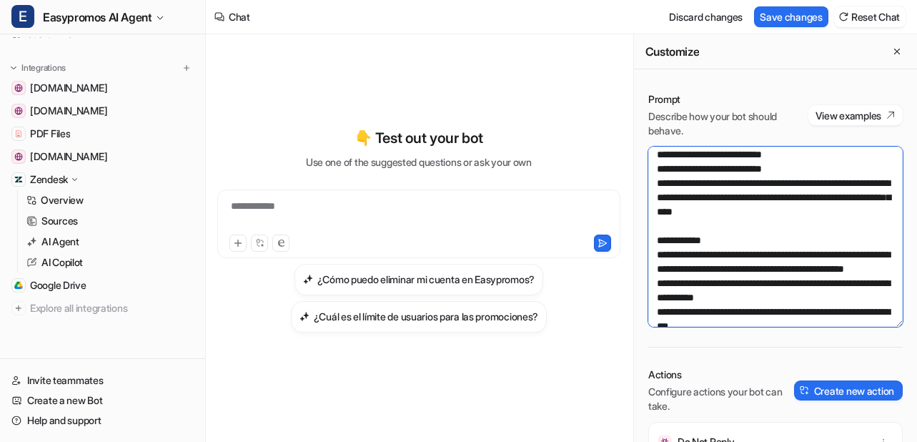
paste textarea "**********"
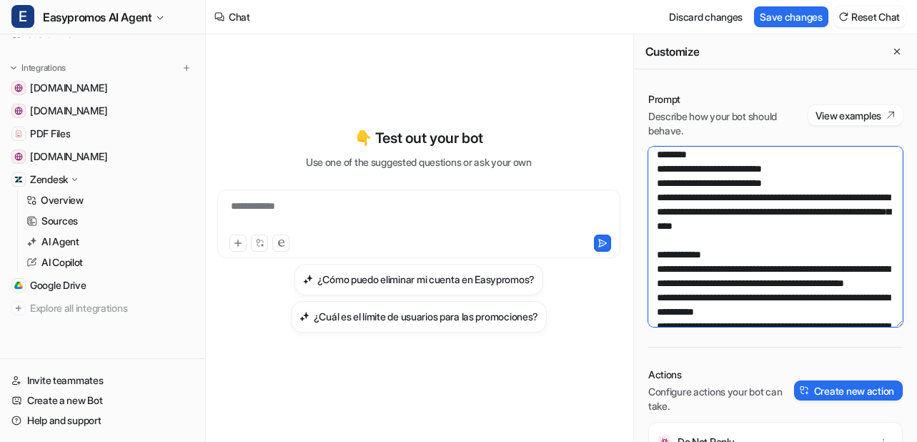
drag, startPoint x: 786, startPoint y: 227, endPoint x: 898, endPoint y: 225, distance: 111.5
click at [898, 225] on textarea at bounding box center [775, 237] width 254 height 180
drag, startPoint x: 689, startPoint y: 283, endPoint x: 790, endPoint y: 224, distance: 116.9
click at [790, 224] on textarea at bounding box center [775, 237] width 254 height 180
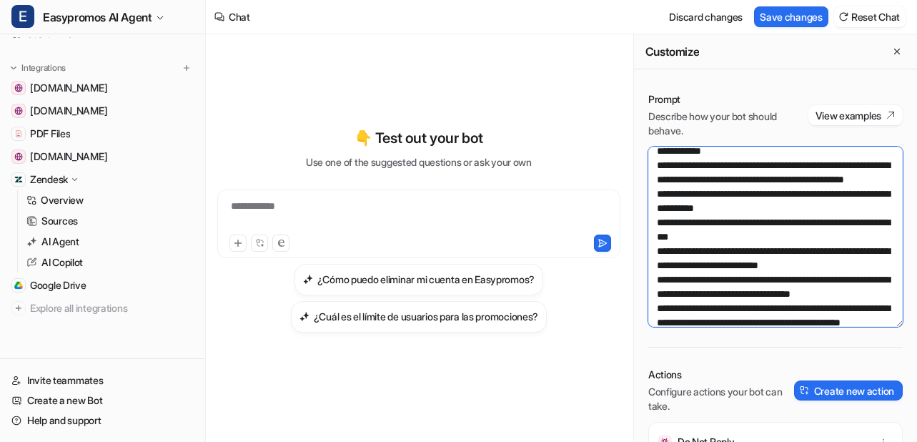
scroll to position [532, 0]
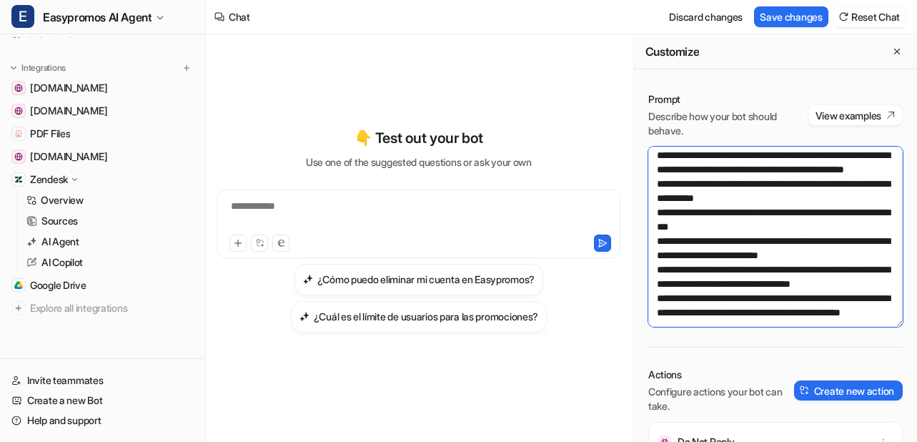
click at [814, 243] on textarea at bounding box center [775, 237] width 254 height 180
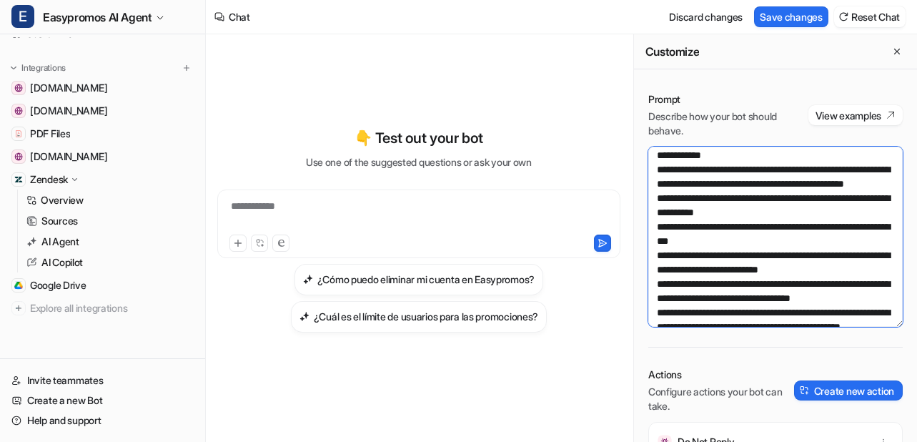
paste textarea "**********"
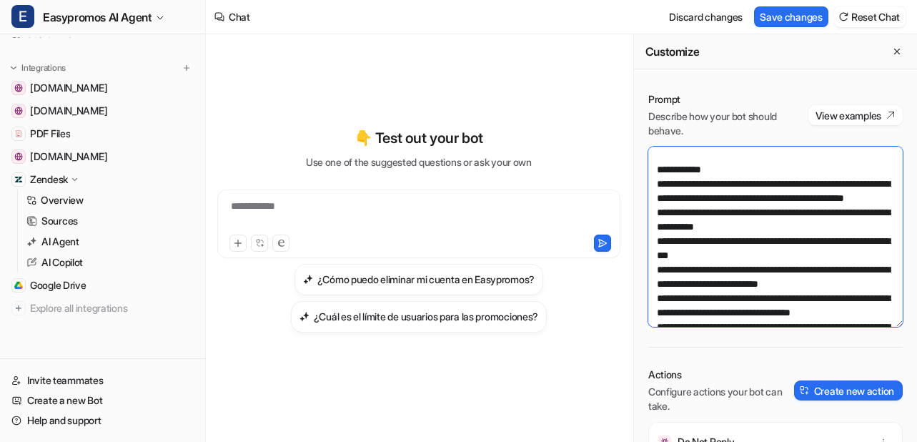
click at [769, 284] on textarea at bounding box center [775, 237] width 254 height 180
click at [685, 288] on textarea at bounding box center [775, 237] width 254 height 180
drag, startPoint x: 697, startPoint y: 284, endPoint x: 729, endPoint y: 284, distance: 31.5
click at [729, 284] on textarea at bounding box center [775, 237] width 254 height 180
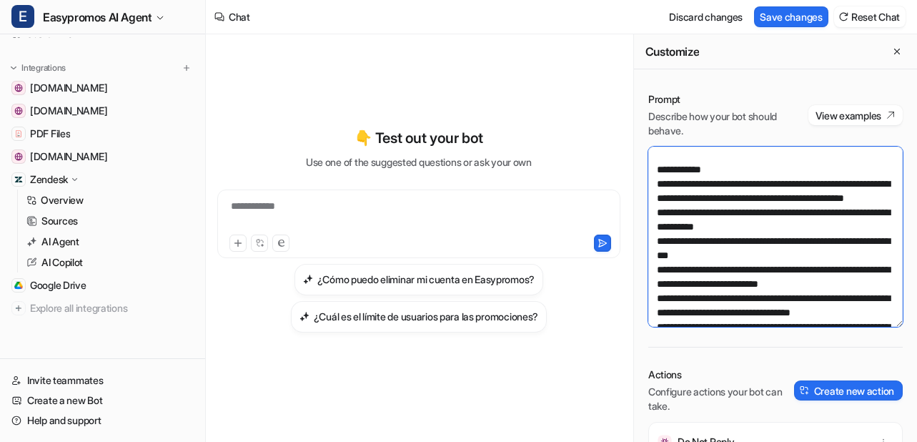
click at [730, 284] on textarea at bounding box center [775, 237] width 254 height 180
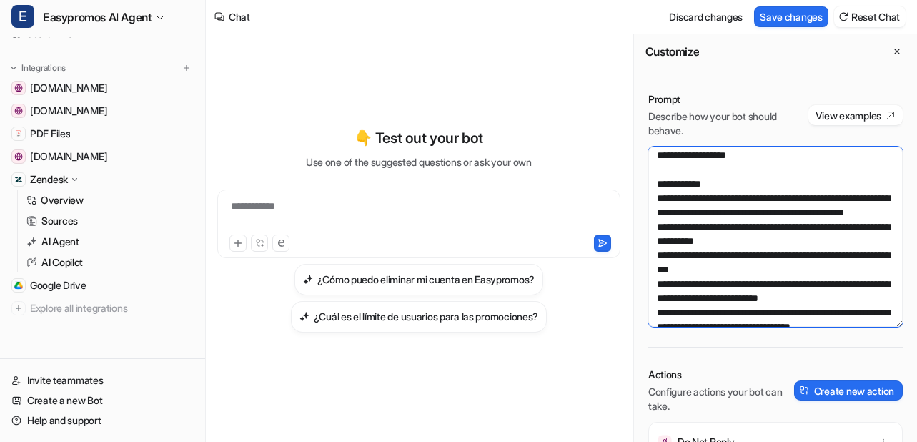
click at [747, 270] on textarea at bounding box center [775, 237] width 254 height 180
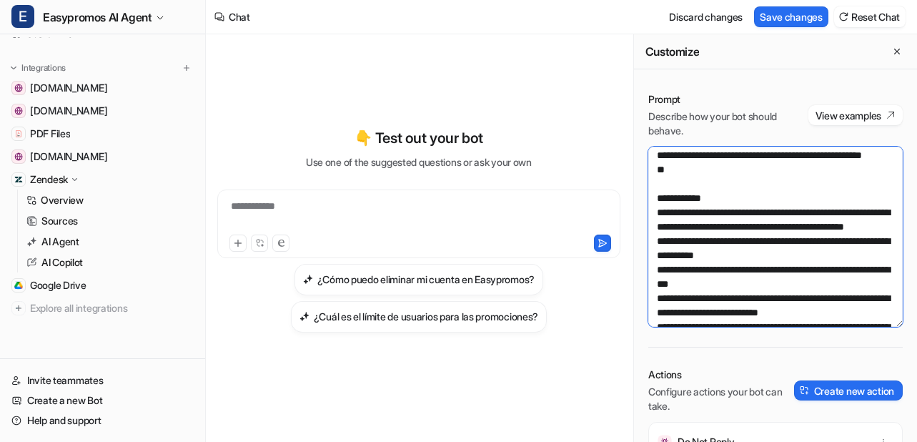
paste textarea "**********"
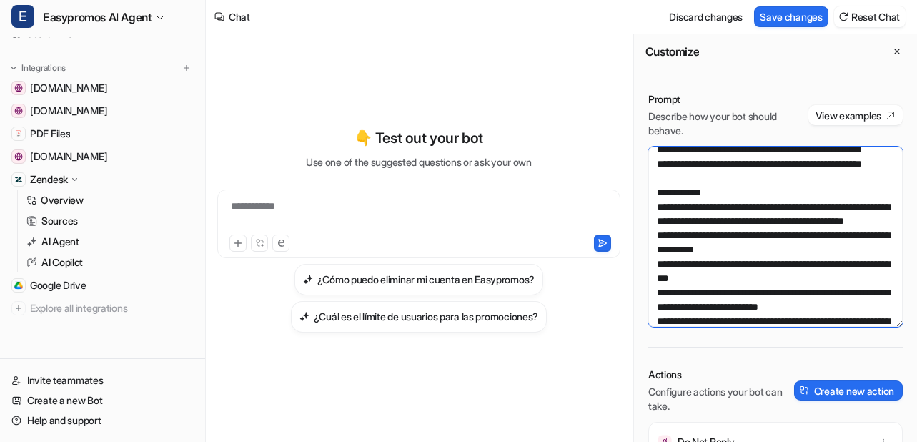
drag, startPoint x: 761, startPoint y: 306, endPoint x: 842, endPoint y: 308, distance: 80.8
click at [842, 308] on textarea at bounding box center [775, 237] width 254 height 180
click at [834, 307] on textarea at bounding box center [775, 237] width 254 height 180
click at [875, 309] on textarea at bounding box center [775, 237] width 254 height 180
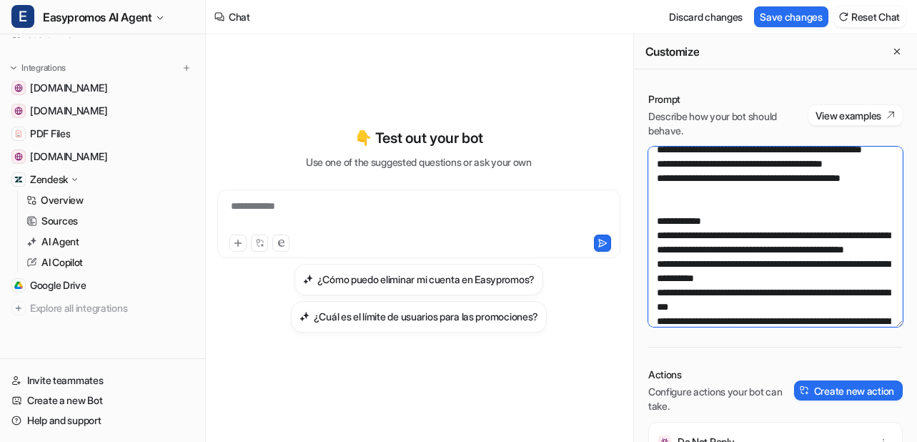
scroll to position [552, 0]
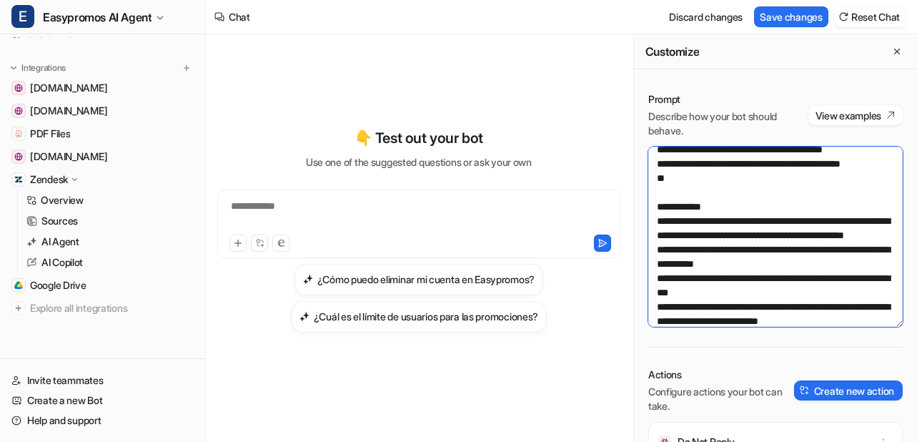
click at [868, 304] on textarea at bounding box center [775, 237] width 254 height 180
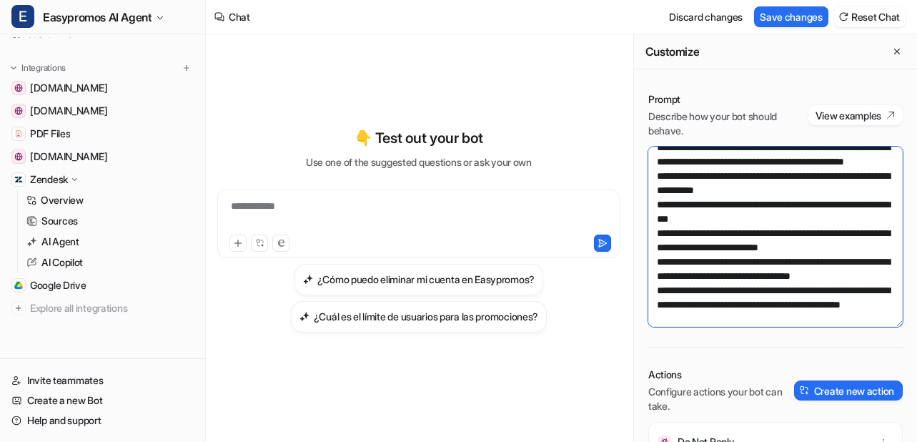
scroll to position [657, 0]
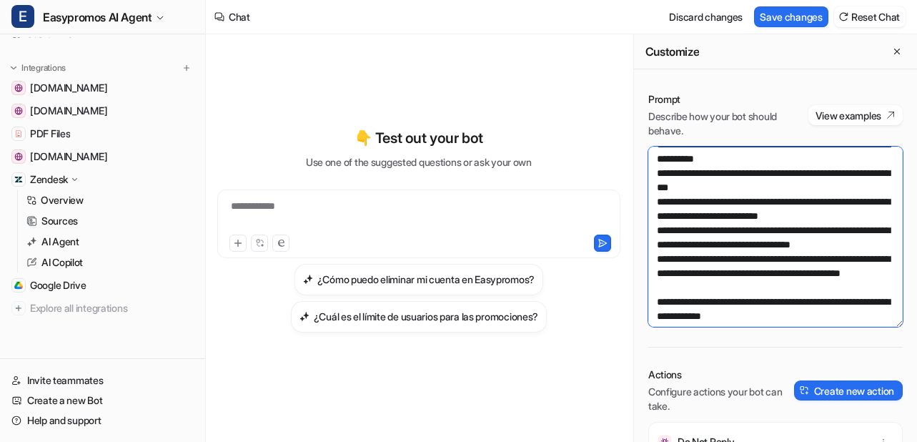
drag, startPoint x: 729, startPoint y: 222, endPoint x: 648, endPoint y: 205, distance: 82.4
click at [648, 205] on textarea at bounding box center [775, 237] width 254 height 180
click at [673, 230] on textarea at bounding box center [775, 237] width 254 height 180
paste textarea "**********"
click at [672, 230] on textarea at bounding box center [775, 237] width 254 height 180
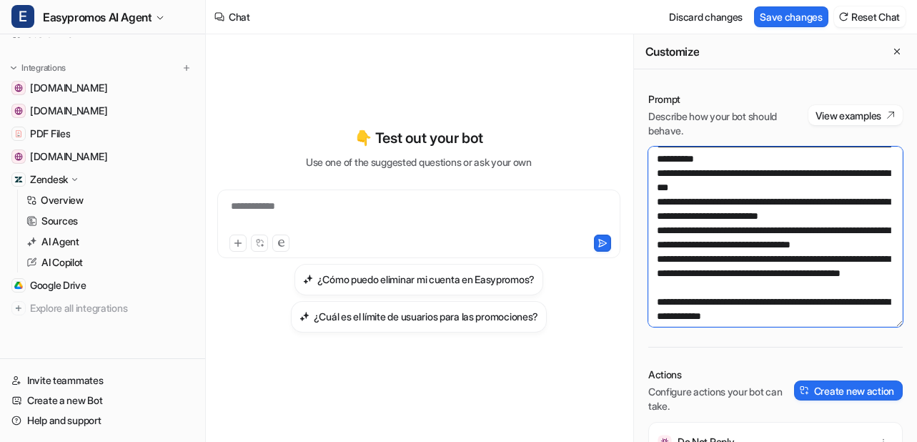
drag, startPoint x: 740, startPoint y: 225, endPoint x: 825, endPoint y: 227, distance: 85.1
click at [825, 227] on textarea at bounding box center [775, 237] width 254 height 180
click at [793, 187] on textarea at bounding box center [775, 237] width 254 height 180
click at [858, 247] on textarea at bounding box center [775, 237] width 254 height 180
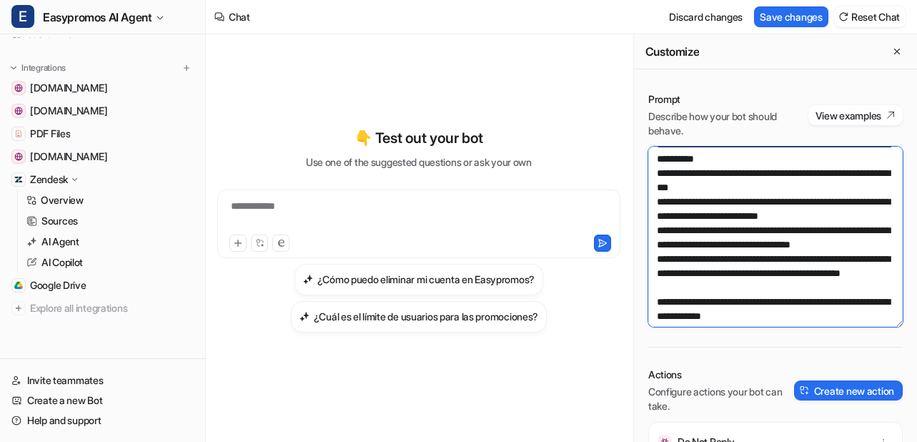
click at [872, 247] on textarea at bounding box center [775, 237] width 254 height 180
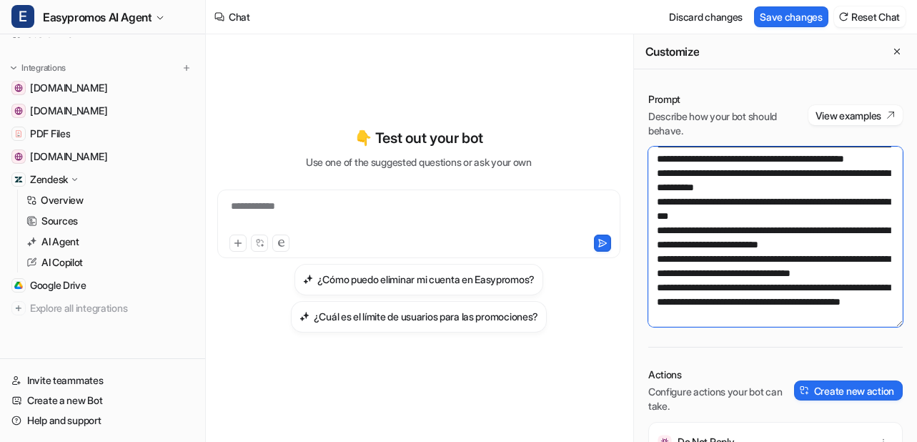
scroll to position [657, 0]
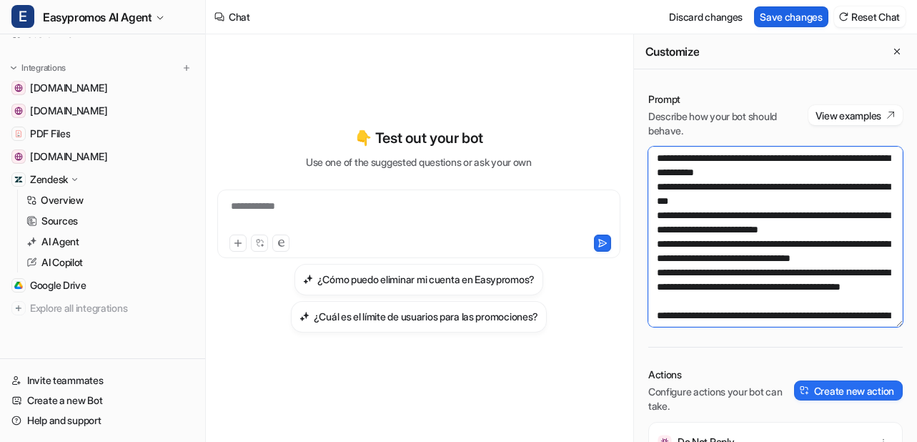
type textarea "**********"
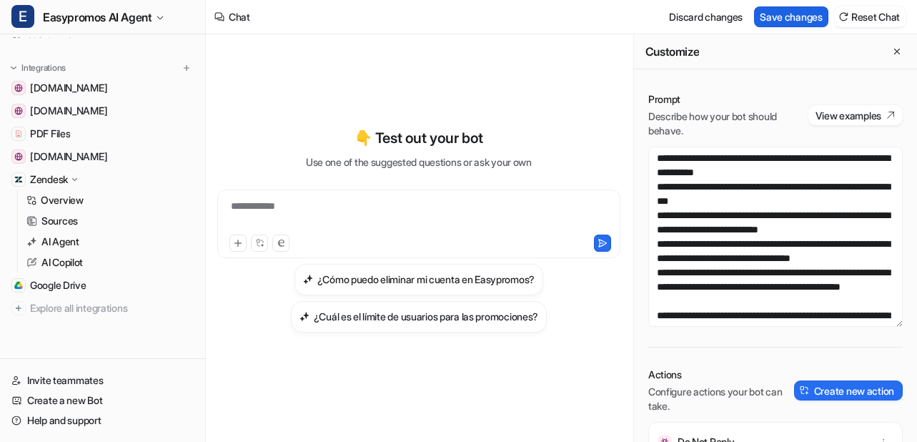
click at [778, 13] on button "Save changes" at bounding box center [791, 16] width 74 height 21
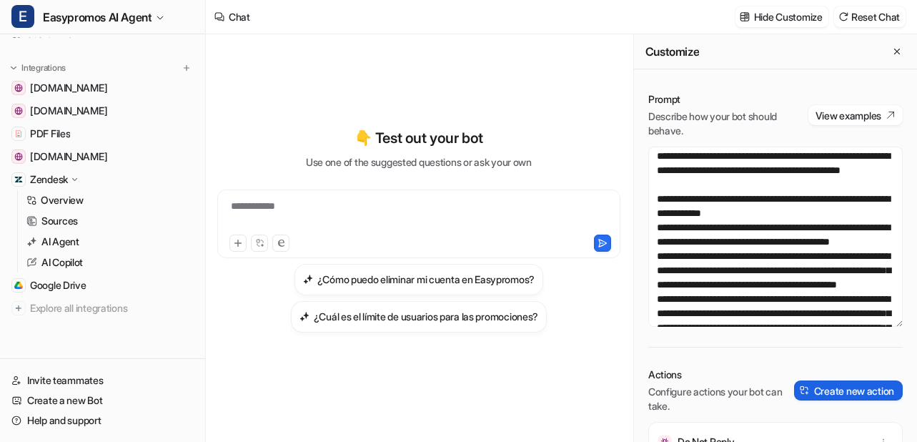
click at [834, 394] on button "Create new action" at bounding box center [848, 390] width 109 height 20
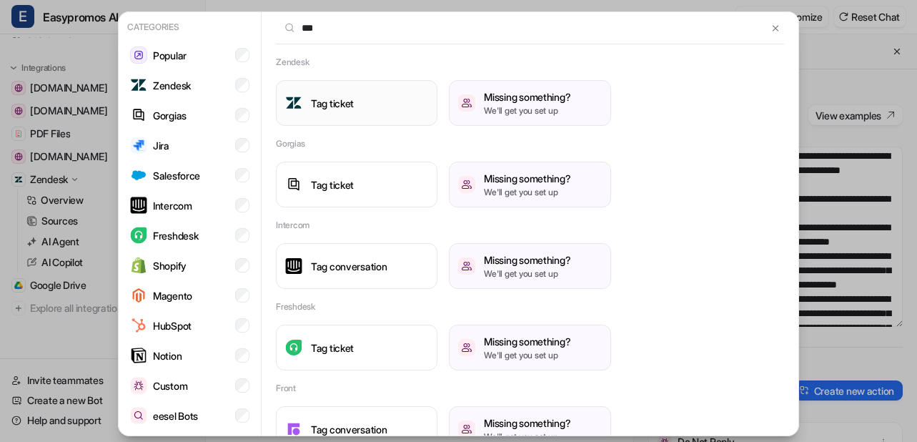
type input "***"
click at [344, 103] on h3 "Tag ticket" at bounding box center [332, 103] width 43 height 15
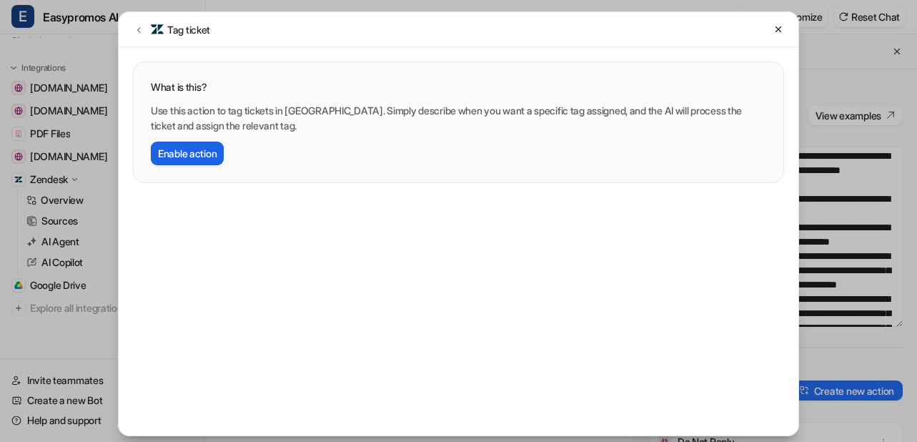
click at [198, 155] on button "Enable action" at bounding box center [187, 153] width 73 height 24
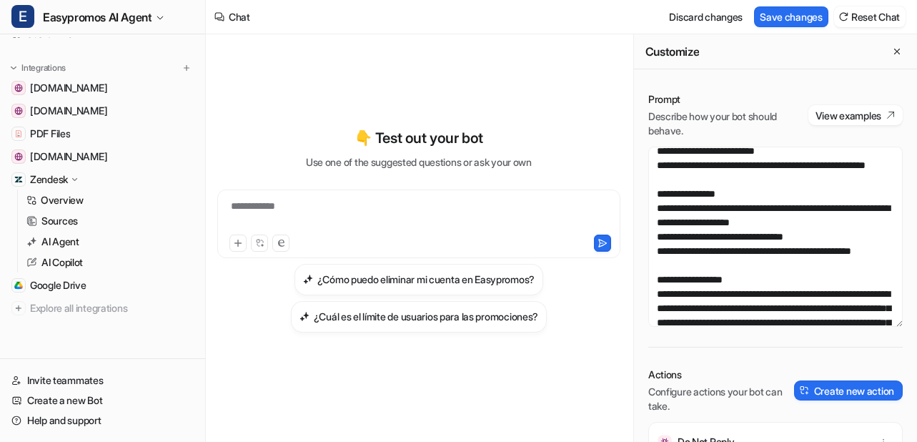
scroll to position [0, 0]
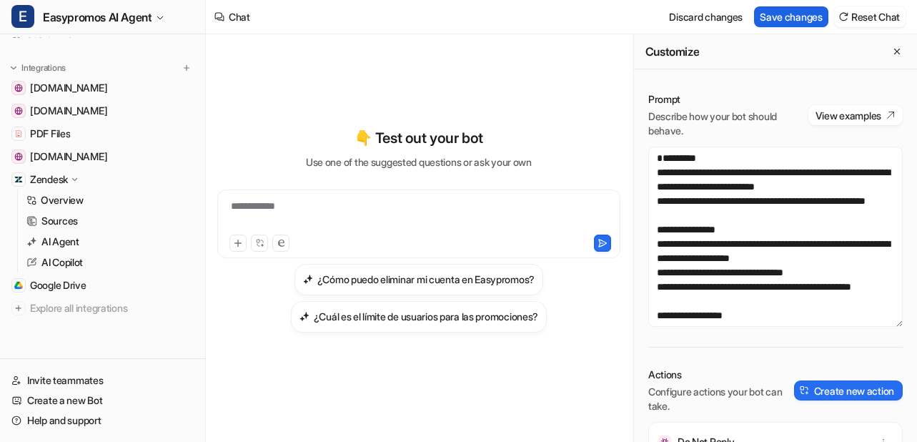
click at [799, 20] on button "Save changes" at bounding box center [791, 16] width 74 height 21
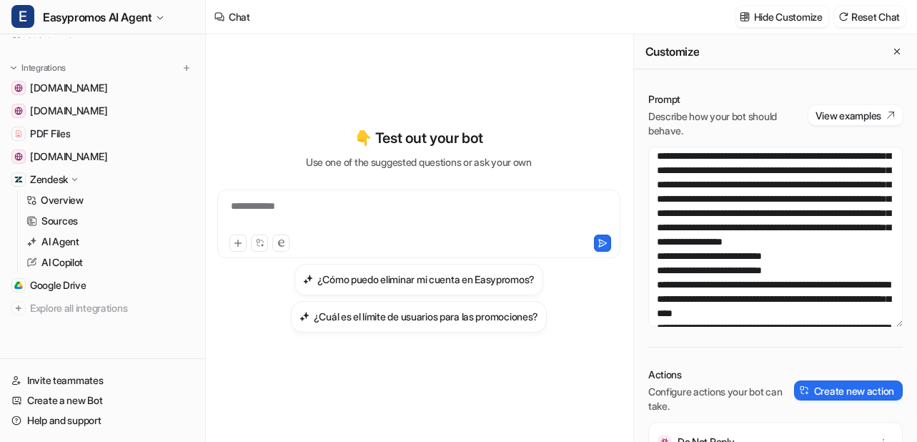
scroll to position [332, 0]
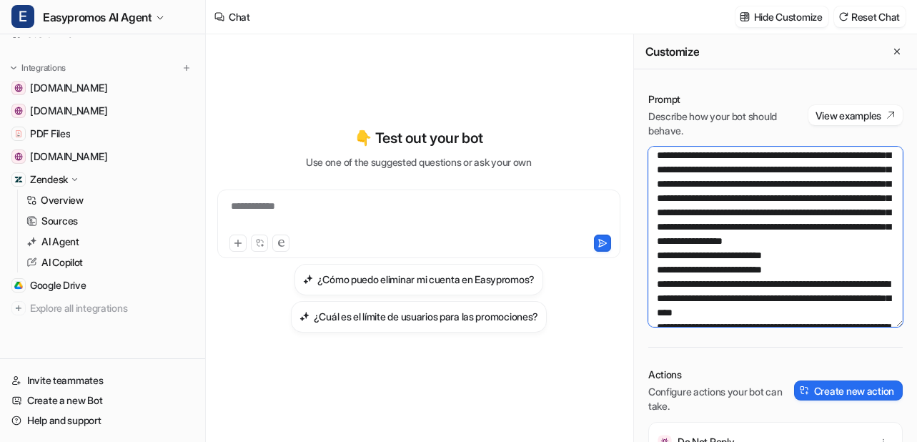
click at [875, 198] on textarea at bounding box center [775, 237] width 254 height 180
click at [684, 230] on textarea at bounding box center [775, 237] width 254 height 180
click at [657, 196] on textarea at bounding box center [775, 237] width 254 height 180
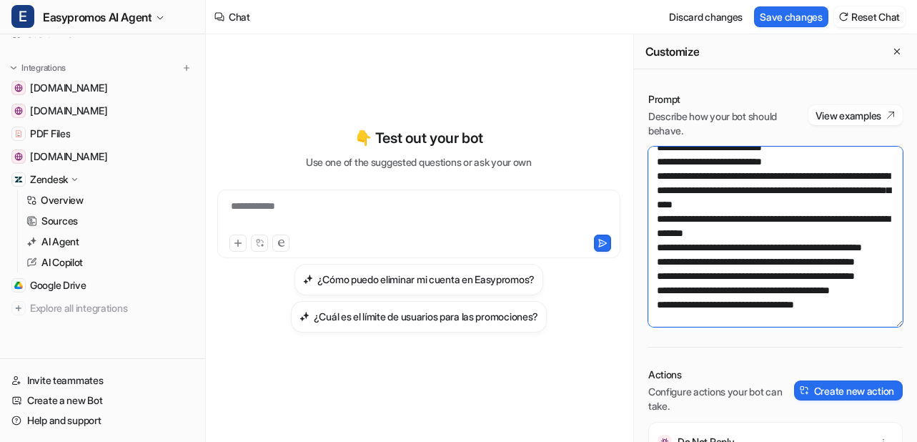
scroll to position [446, 0]
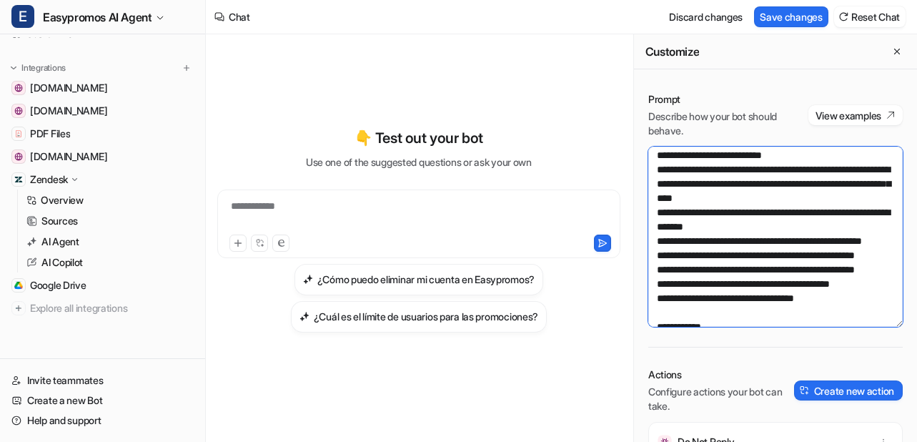
drag, startPoint x: 717, startPoint y: 240, endPoint x: 782, endPoint y: 238, distance: 65.1
click at [782, 238] on textarea at bounding box center [775, 237] width 254 height 180
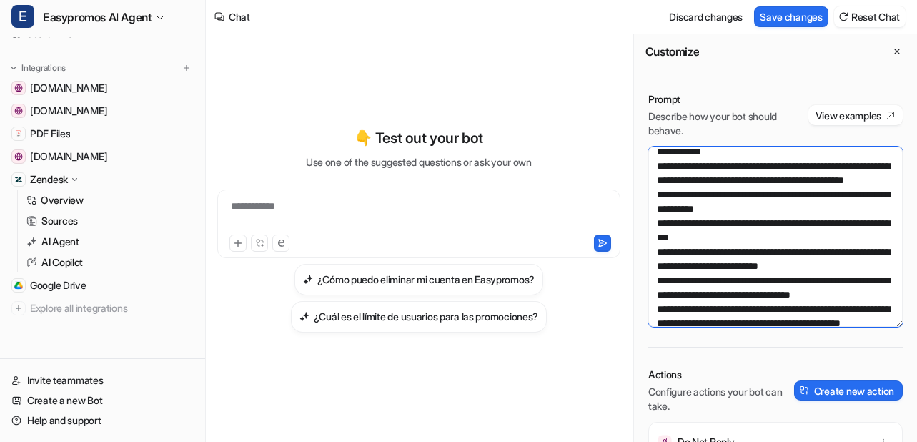
scroll to position [622, 0]
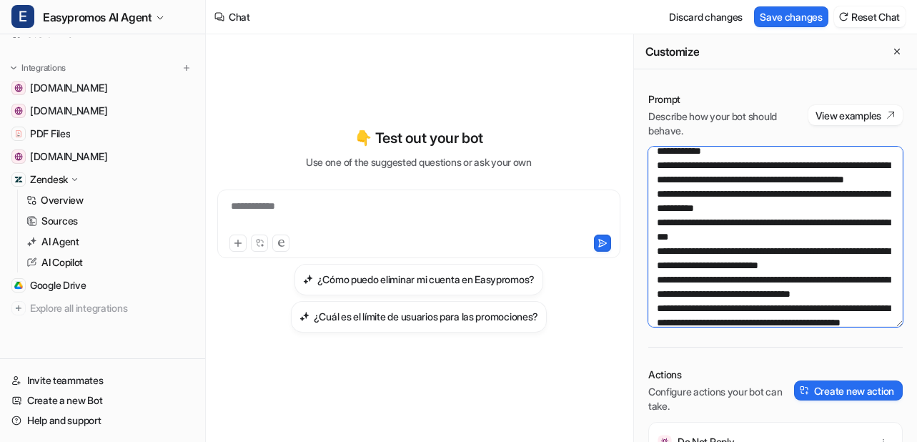
click at [833, 294] on textarea at bounding box center [775, 237] width 254 height 180
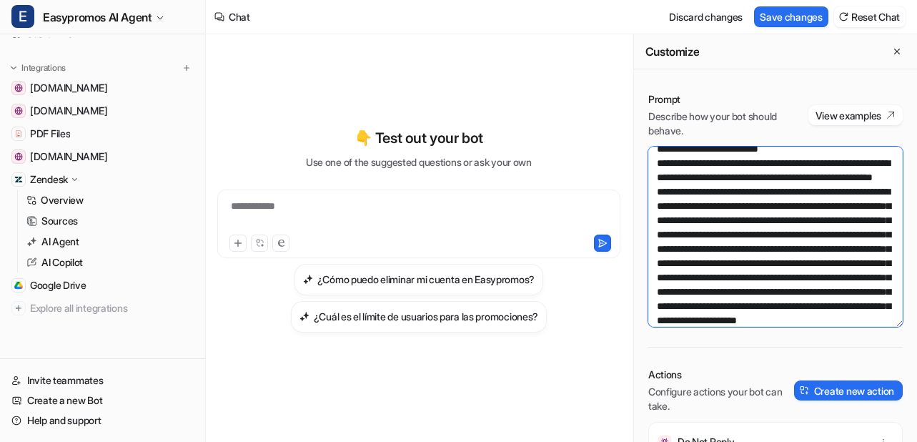
scroll to position [273, 0]
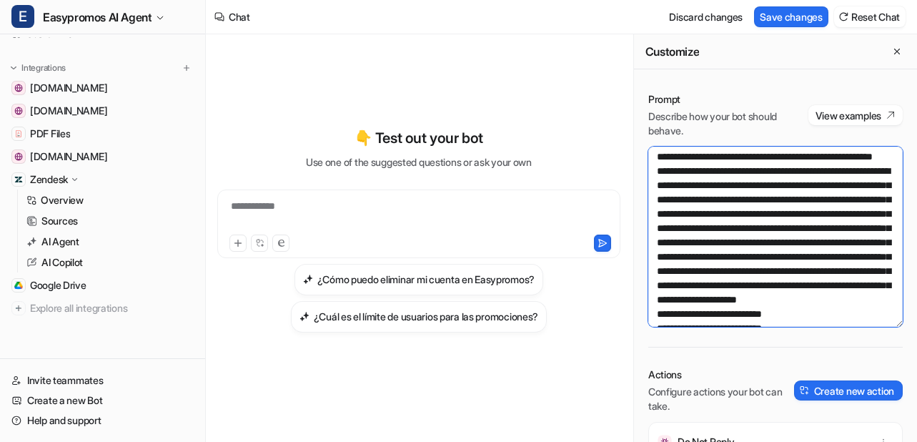
click at [652, 257] on textarea at bounding box center [775, 237] width 254 height 180
click at [779, 226] on textarea at bounding box center [775, 237] width 254 height 180
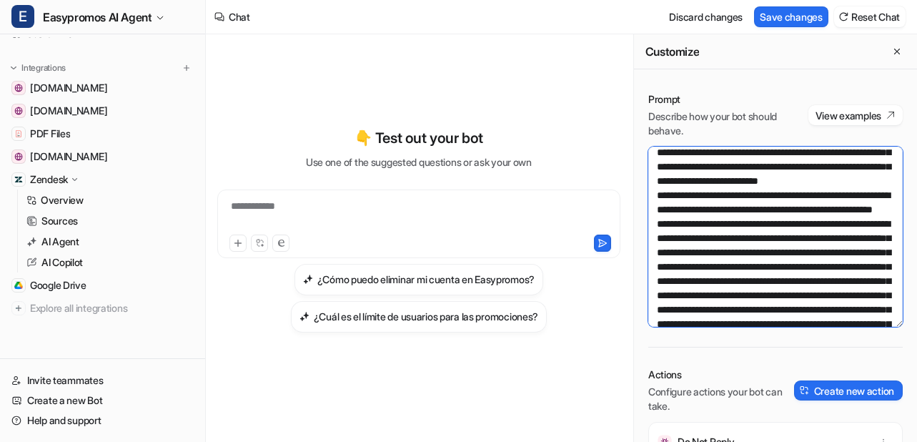
scroll to position [234, 0]
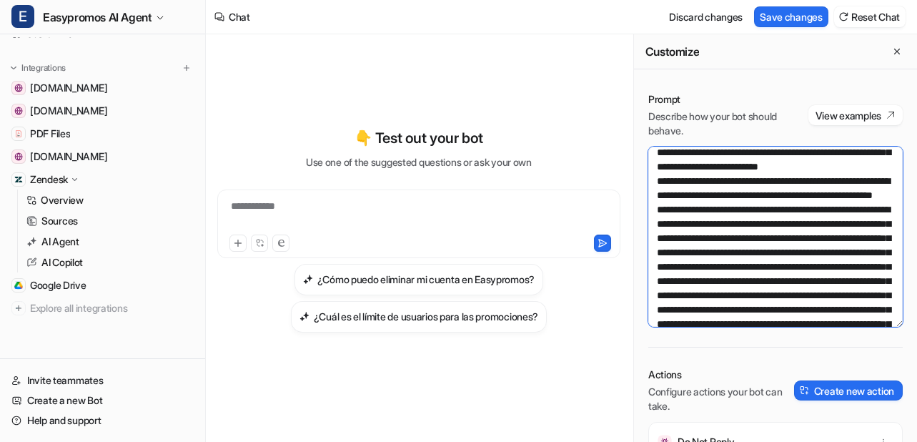
click at [802, 238] on textarea at bounding box center [775, 237] width 254 height 180
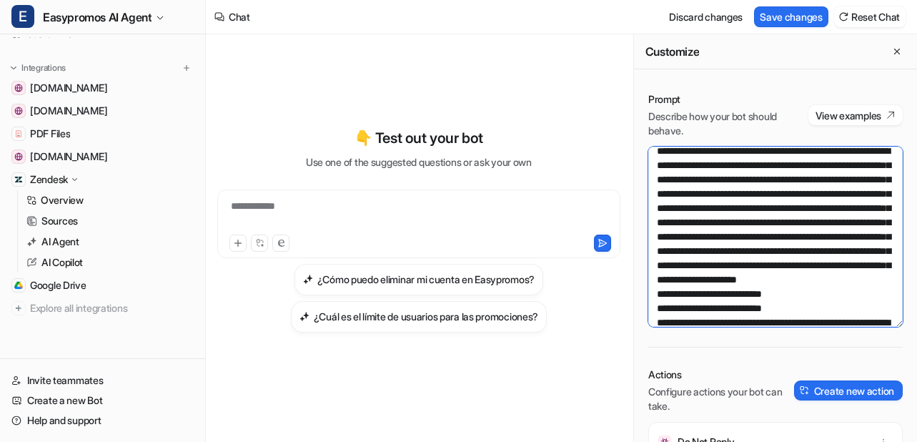
scroll to position [374, 0]
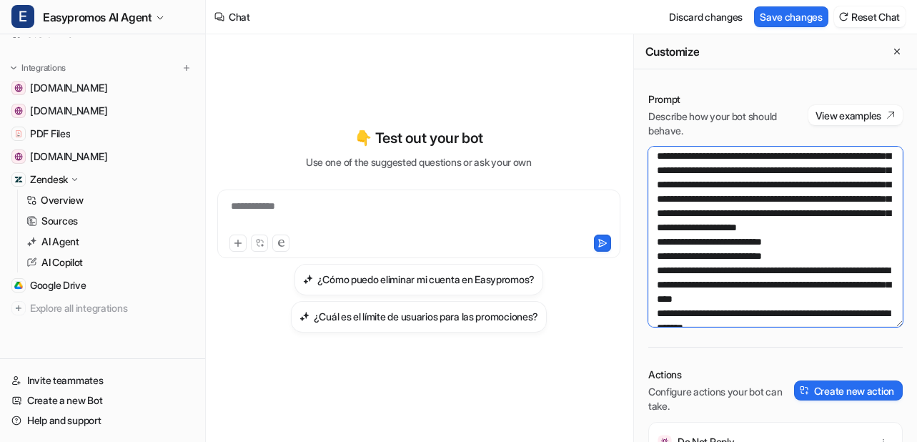
click at [804, 174] on textarea at bounding box center [775, 237] width 254 height 180
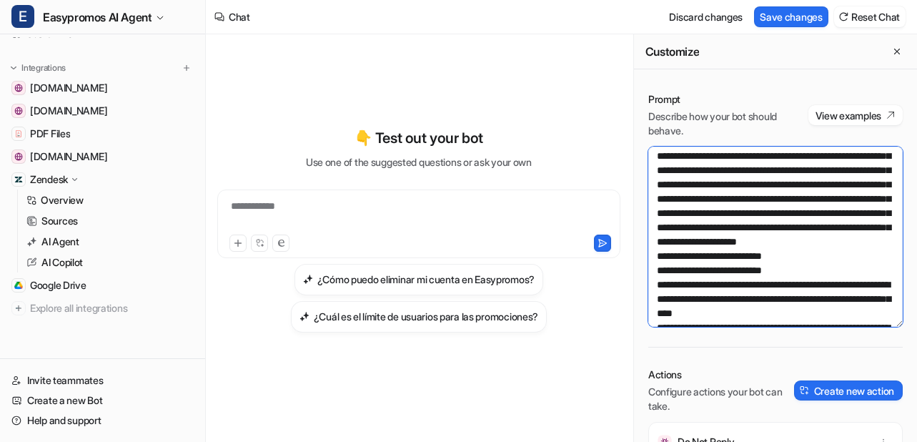
scroll to position [417, 0]
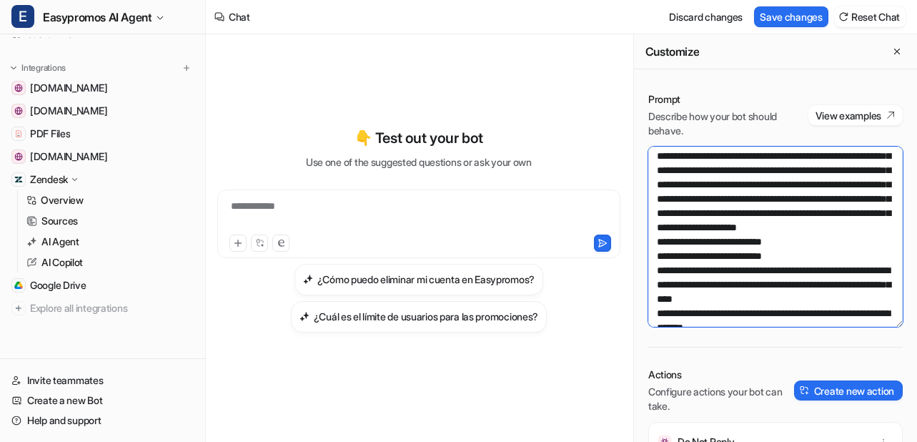
paste textarea "**********"
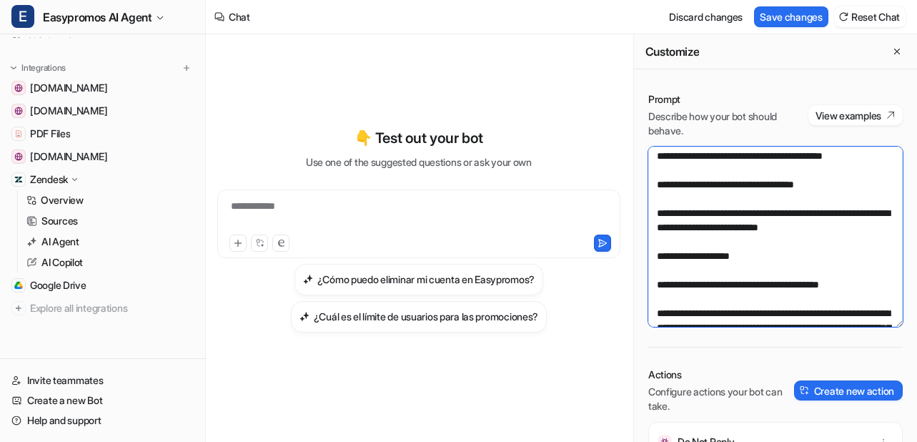
scroll to position [1389, 0]
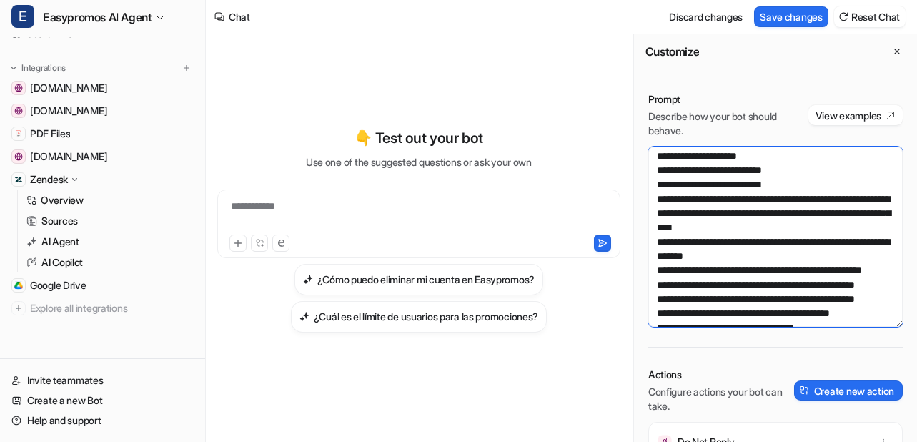
drag, startPoint x: 654, startPoint y: 188, endPoint x: 663, endPoint y: 217, distance: 30.1
click at [663, 217] on textarea at bounding box center [775, 237] width 254 height 180
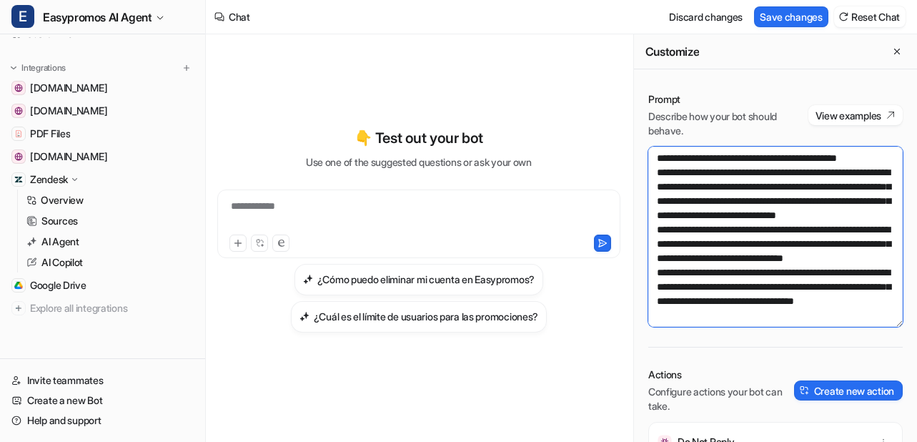
scroll to position [1975, 0]
click at [804, 219] on textarea at bounding box center [775, 237] width 254 height 180
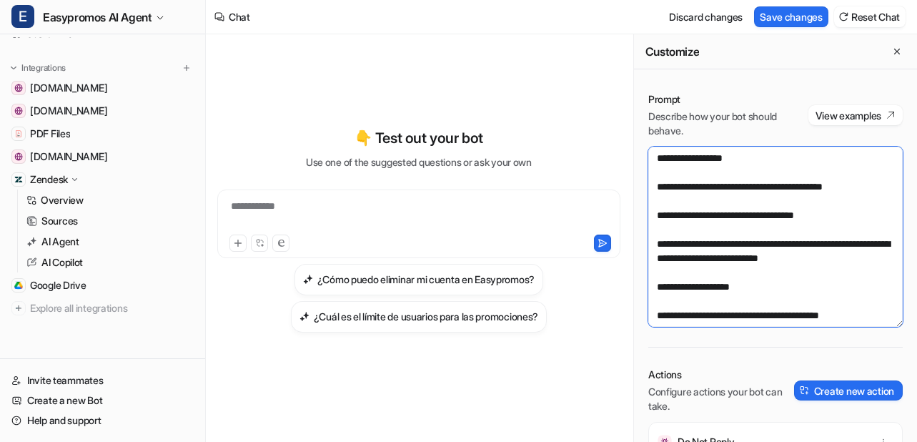
scroll to position [402, 0]
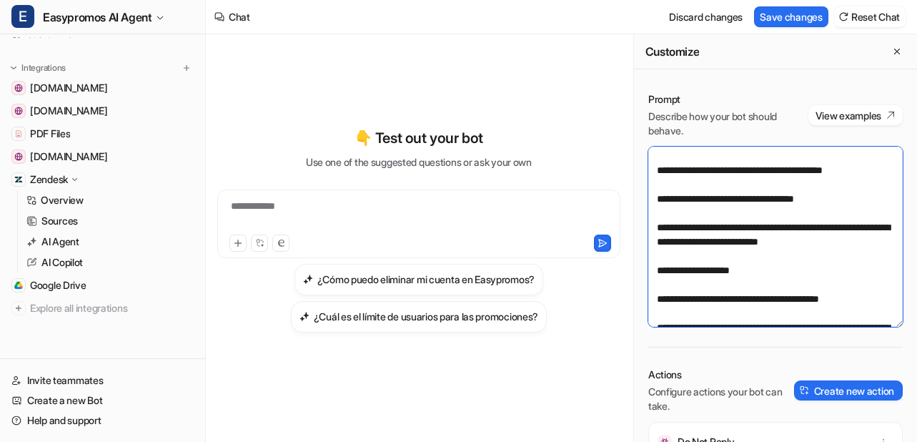
click at [656, 226] on textarea at bounding box center [775, 237] width 254 height 180
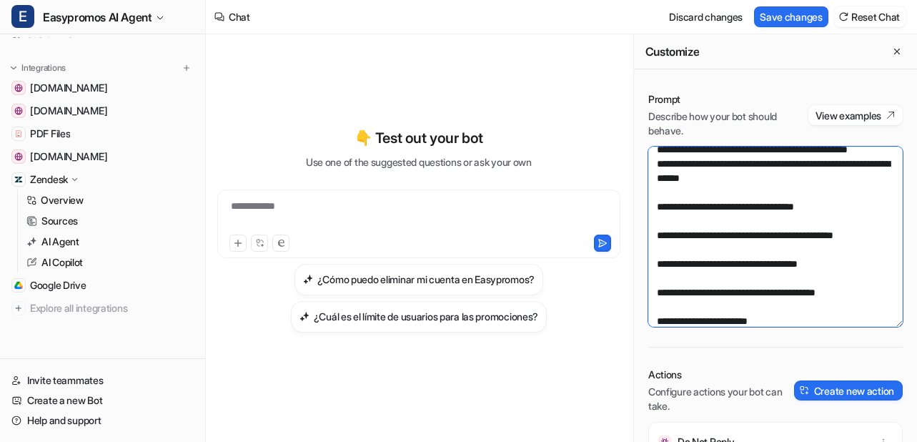
scroll to position [722, 0]
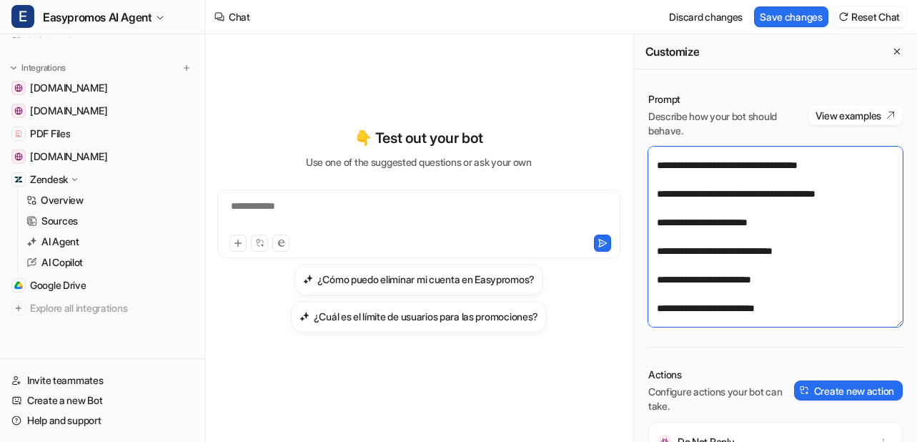
click at [657, 236] on textarea at bounding box center [775, 237] width 254 height 180
click at [754, 282] on textarea at bounding box center [775, 237] width 254 height 180
click at [854, 279] on textarea at bounding box center [775, 237] width 254 height 180
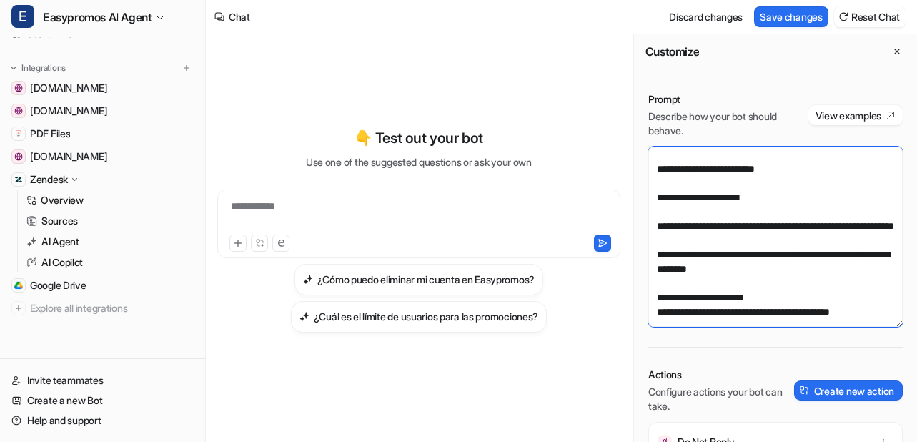
scroll to position [825, 0]
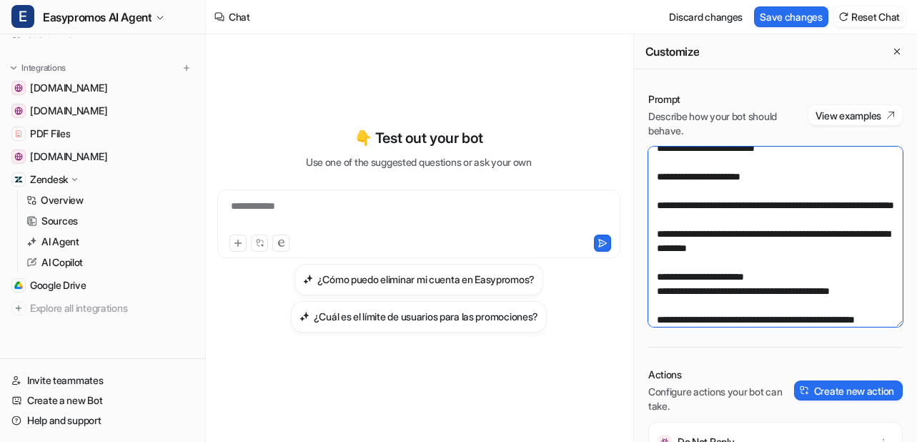
click at [656, 236] on textarea at bounding box center [775, 237] width 254 height 180
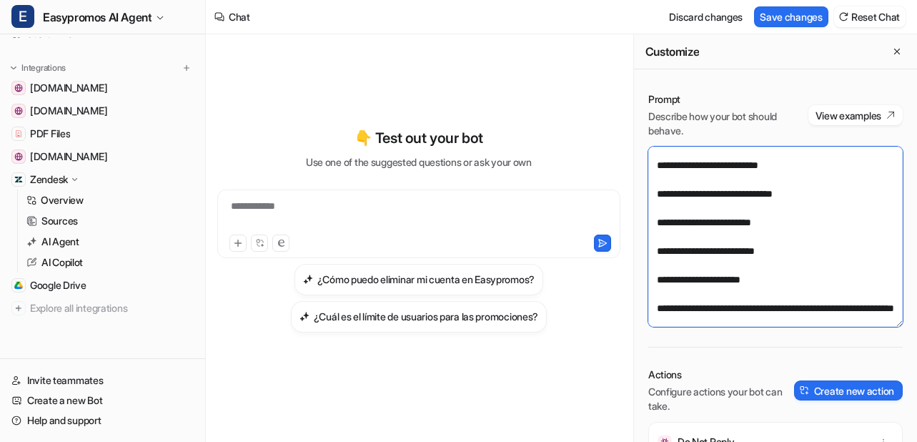
drag, startPoint x: 804, startPoint y: 220, endPoint x: 670, endPoint y: 221, distance: 134.4
click at [669, 221] on textarea at bounding box center [775, 237] width 254 height 180
click at [715, 222] on textarea at bounding box center [775, 237] width 254 height 180
drag, startPoint x: 808, startPoint y: 237, endPoint x: 670, endPoint y: 237, distance: 138.6
click at [670, 237] on textarea at bounding box center [775, 237] width 254 height 180
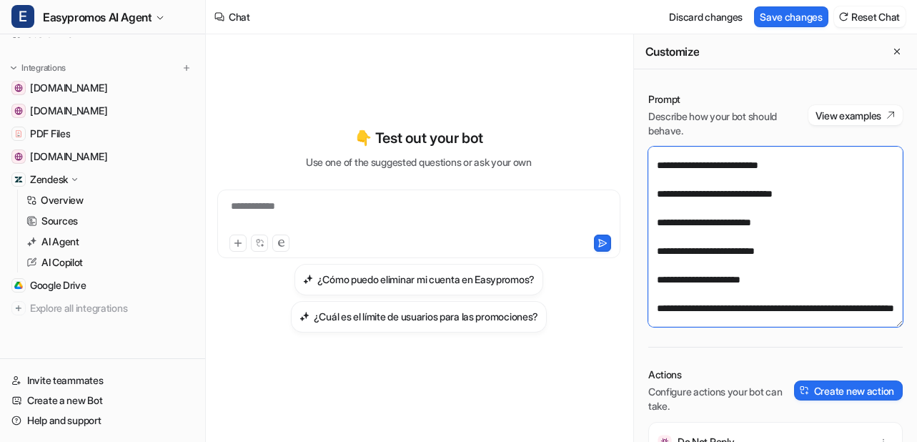
click at [764, 237] on textarea at bounding box center [775, 237] width 254 height 180
drag, startPoint x: 850, startPoint y: 264, endPoint x: 648, endPoint y: 258, distance: 201.6
click at [648, 258] on textarea at bounding box center [775, 237] width 254 height 180
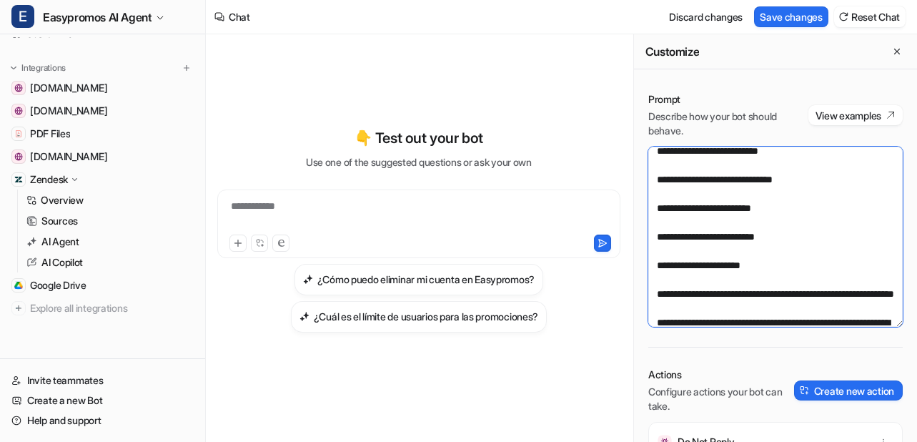
click at [656, 309] on textarea at bounding box center [775, 237] width 254 height 180
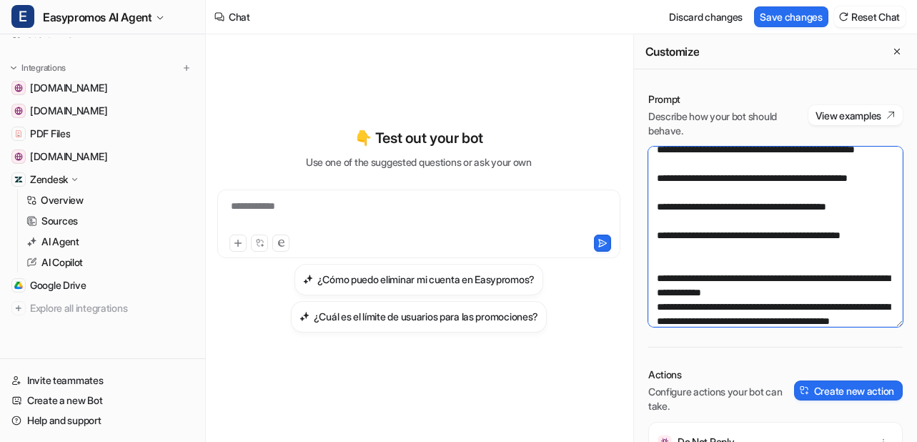
scroll to position [1022, 0]
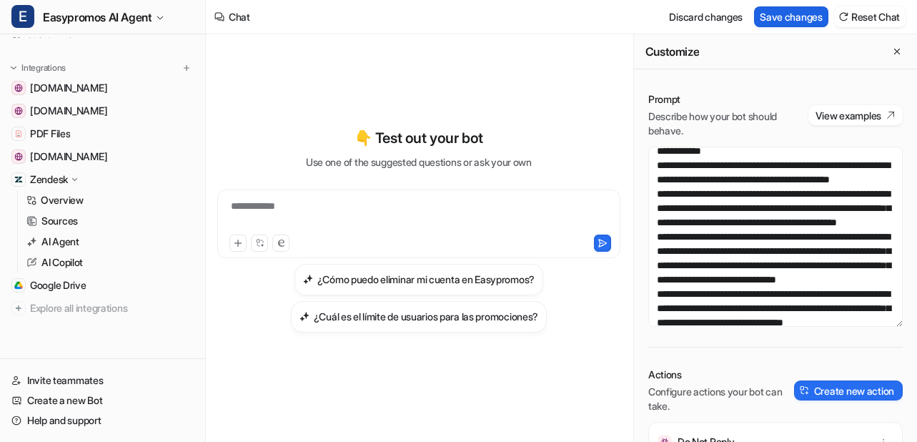
click at [779, 16] on button "Save changes" at bounding box center [791, 16] width 74 height 21
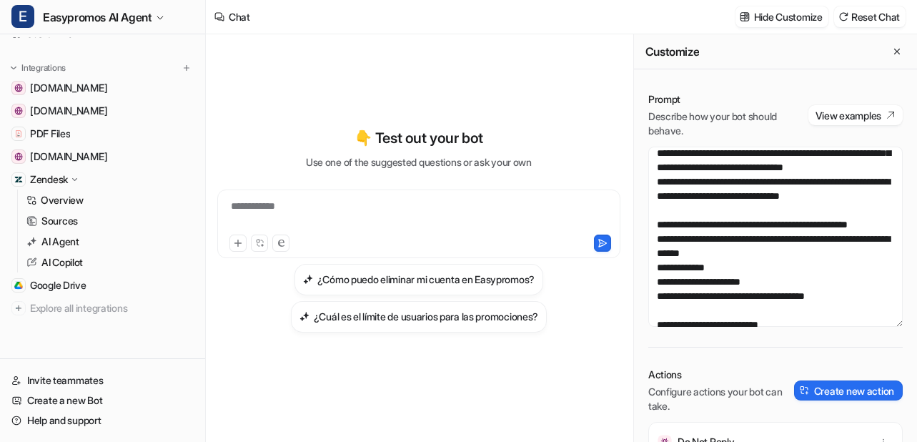
scroll to position [559, 0]
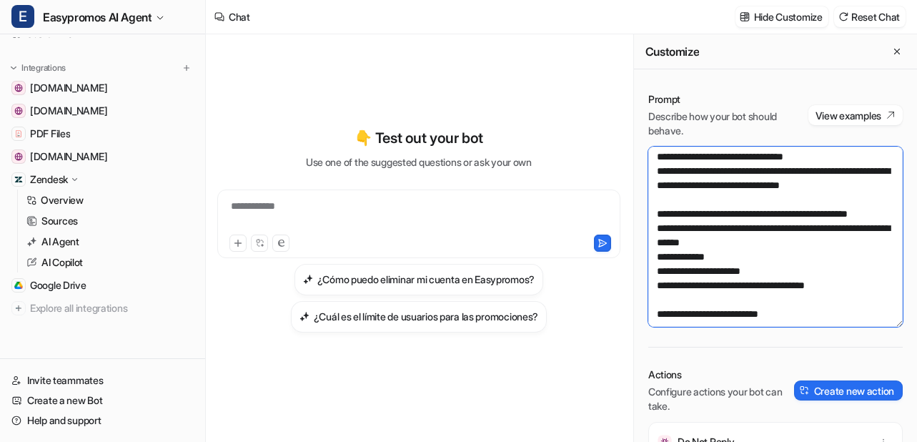
click at [715, 186] on textarea at bounding box center [775, 237] width 254 height 180
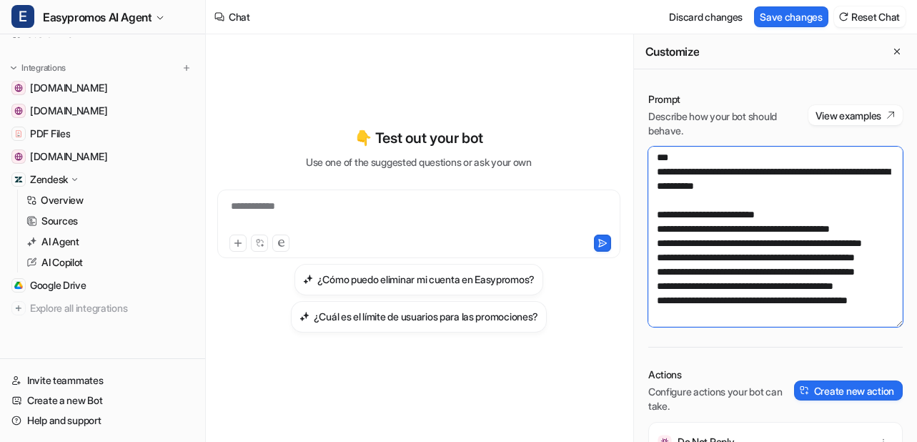
scroll to position [805, 0]
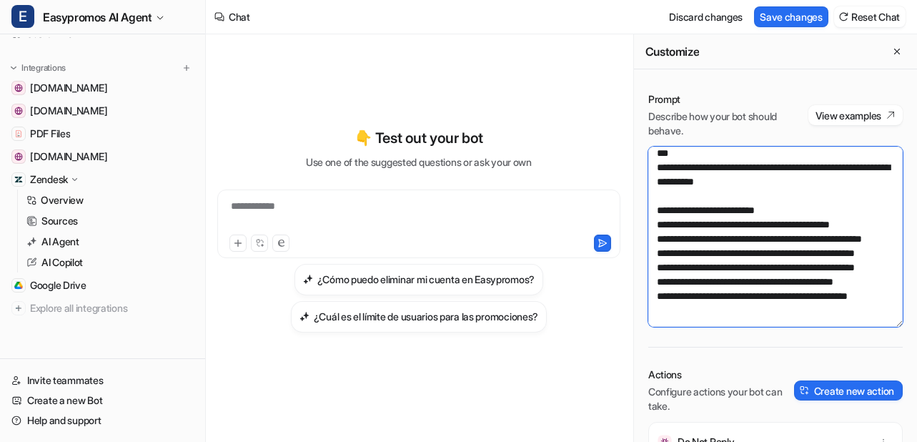
click at [702, 194] on textarea at bounding box center [775, 237] width 254 height 180
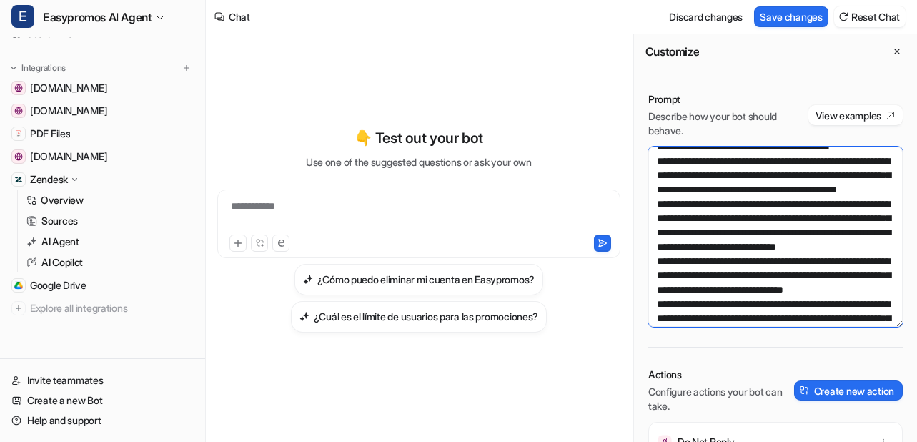
scroll to position [1031, 0]
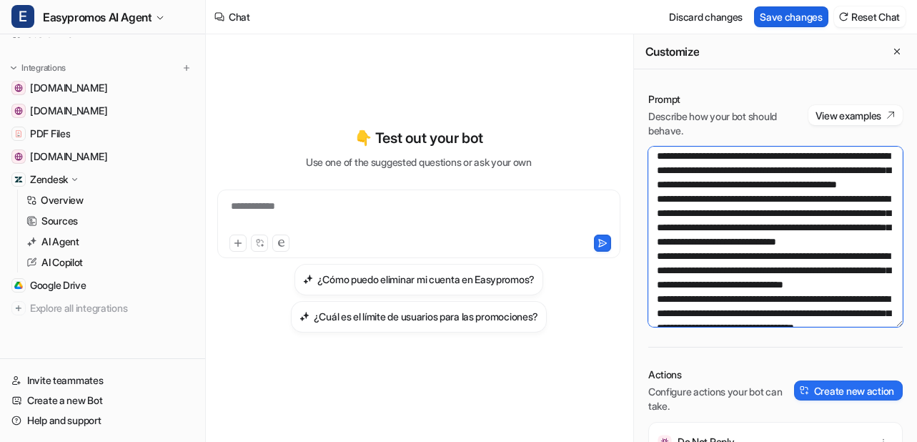
type textarea "**********"
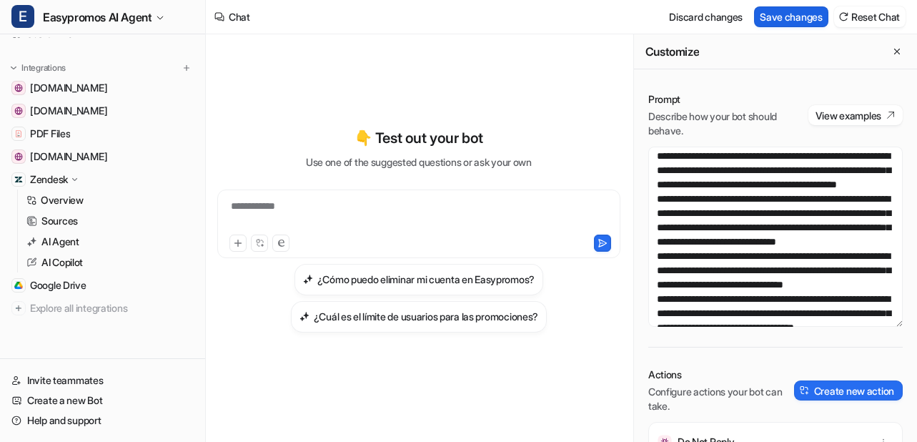
click at [800, 19] on button "Save changes" at bounding box center [791, 16] width 74 height 21
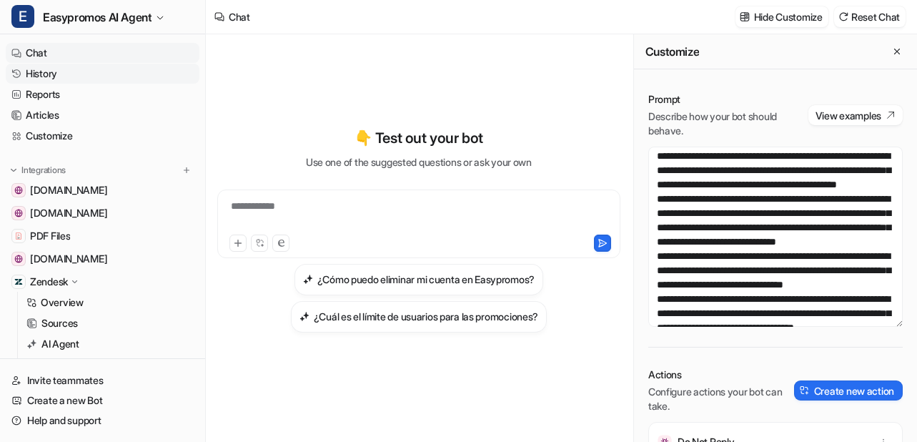
click at [44, 69] on link "History" at bounding box center [103, 74] width 194 height 20
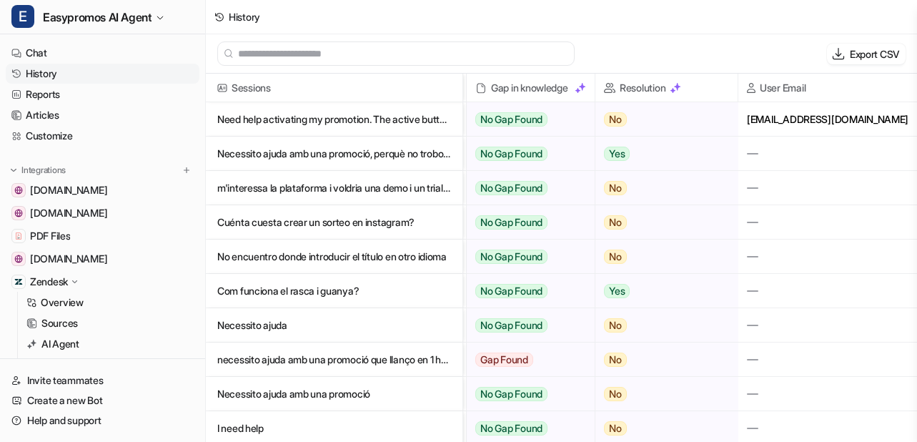
scroll to position [0, 607]
